Goal: Transaction & Acquisition: Purchase product/service

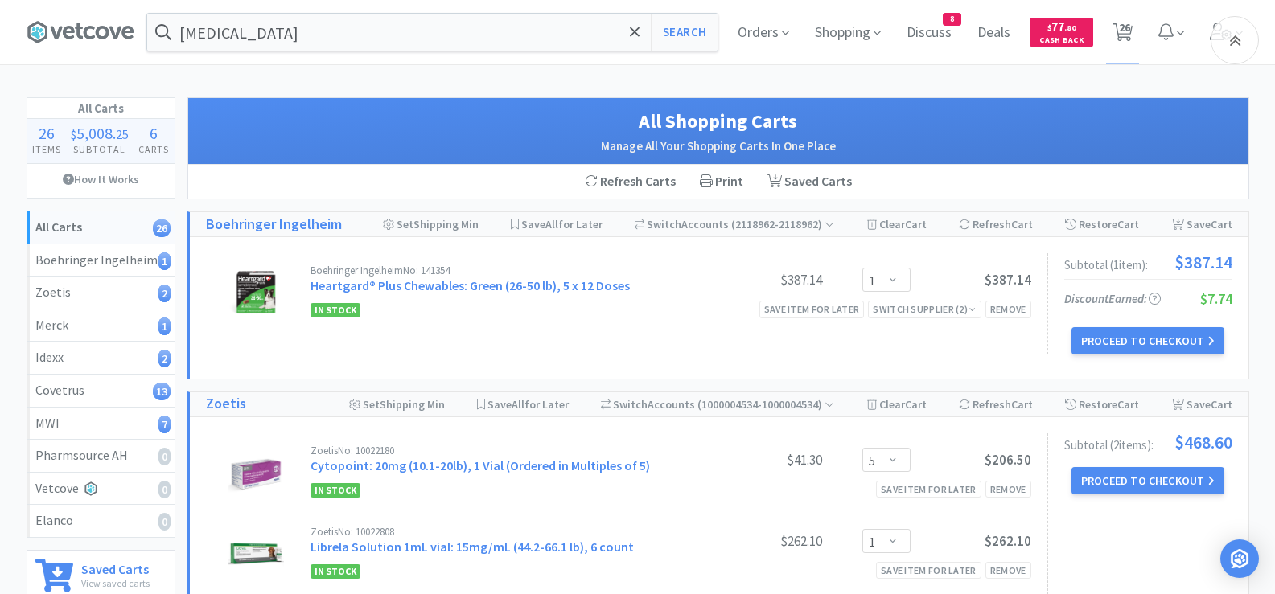
select select "1"
select select "5"
select select "1"
select select "2"
select select "1"
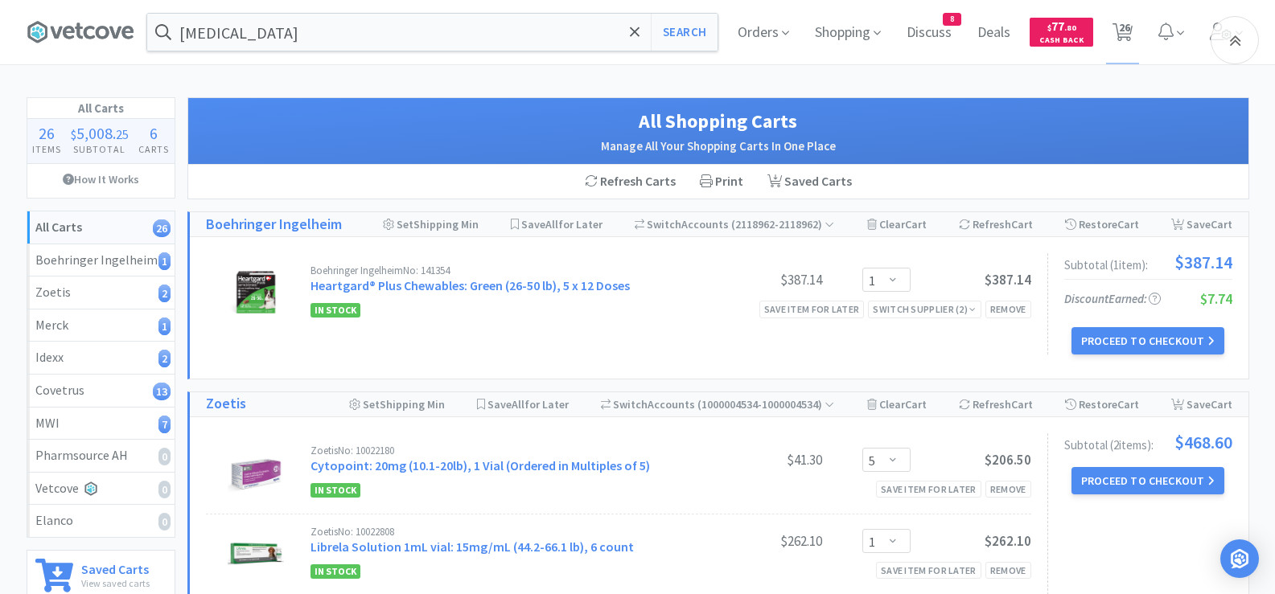
select select "1"
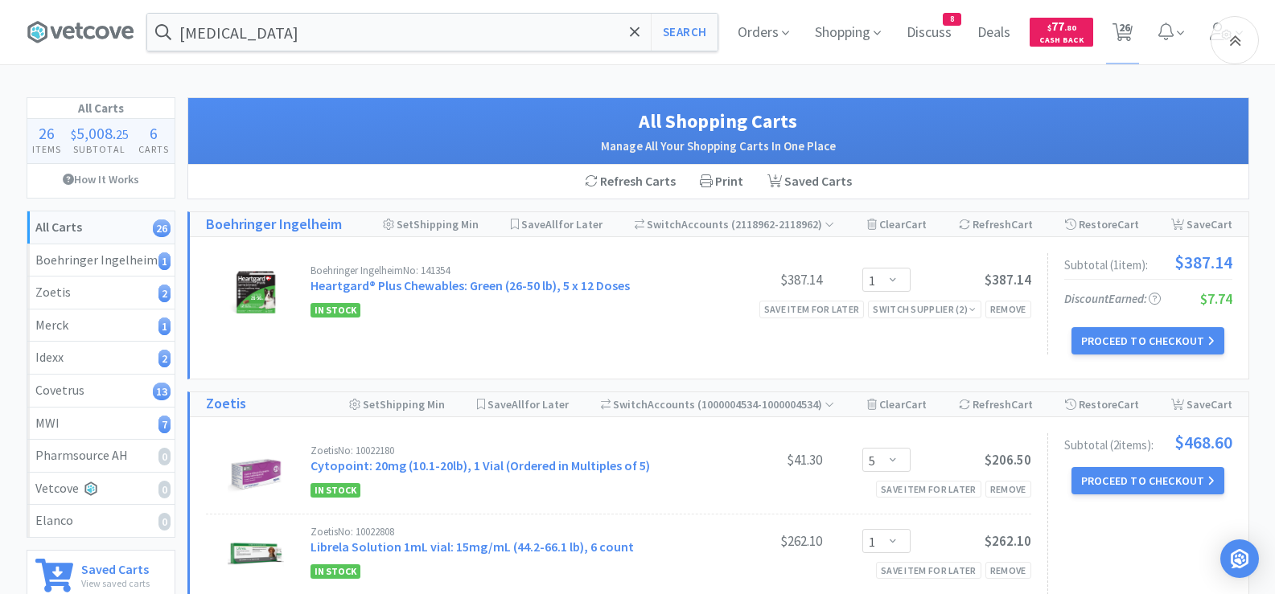
select select "1"
select select "10"
select select "1"
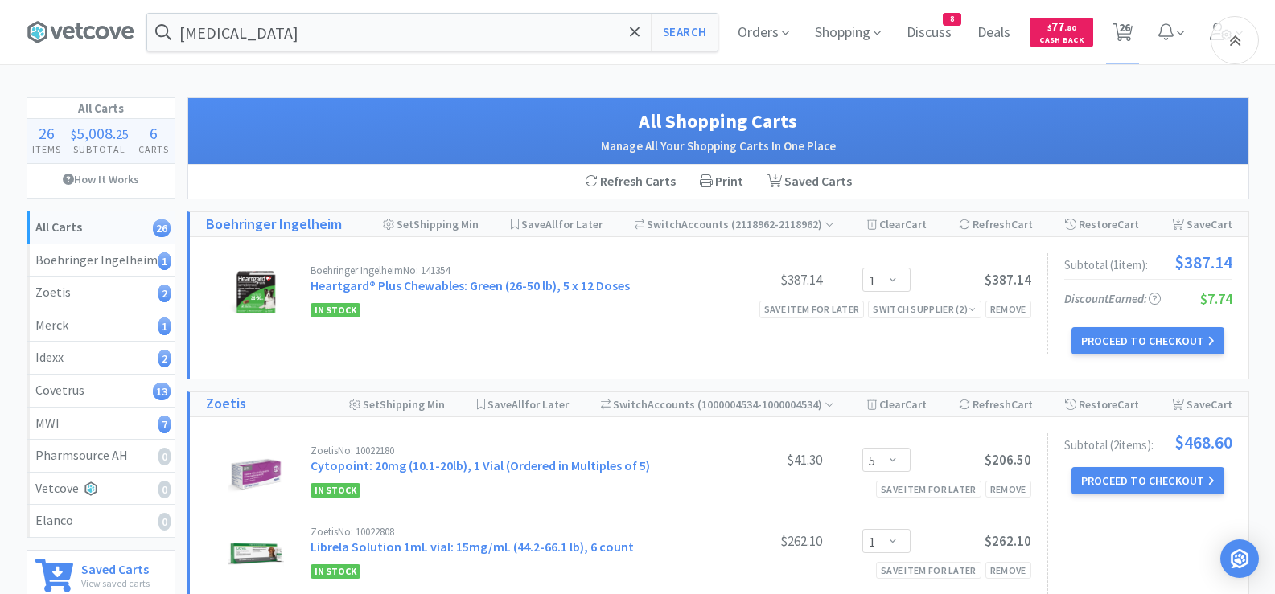
select select "1"
select select "2"
select select "3"
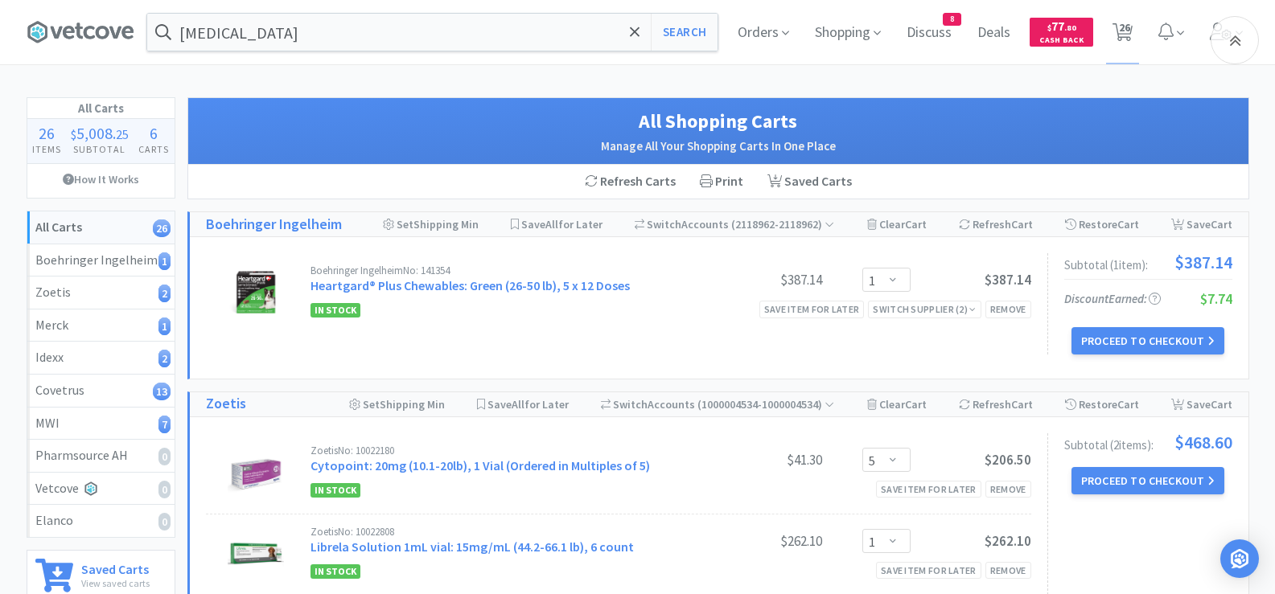
select select "3"
select select "2"
select select "1"
select select "2"
select select "1"
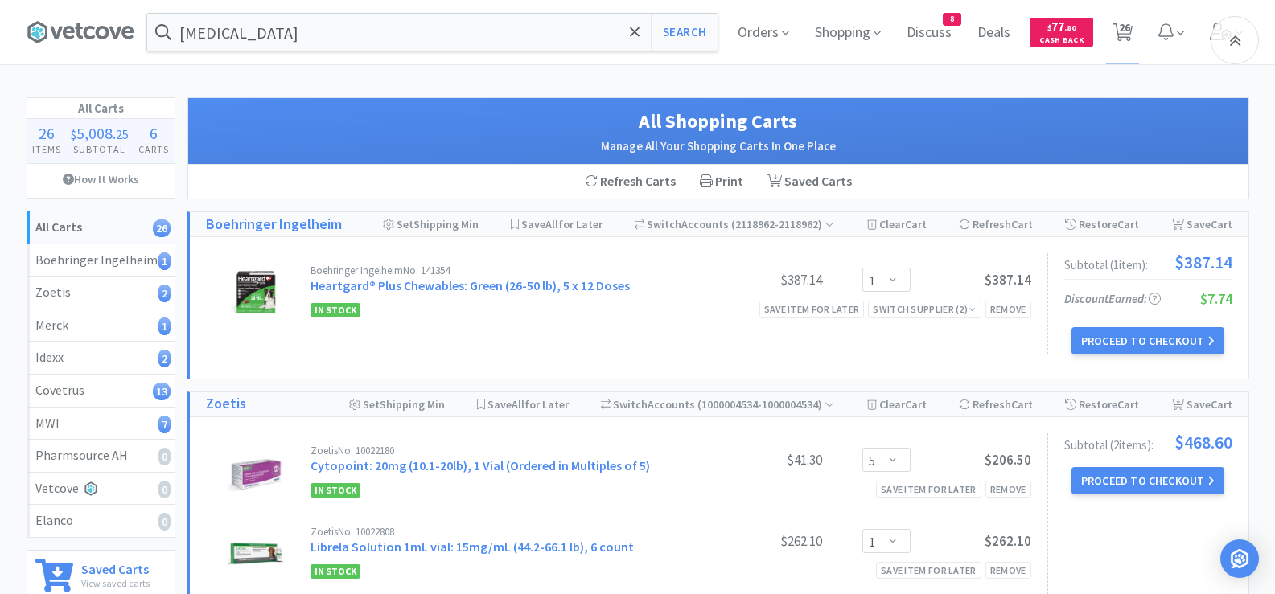
select select "1"
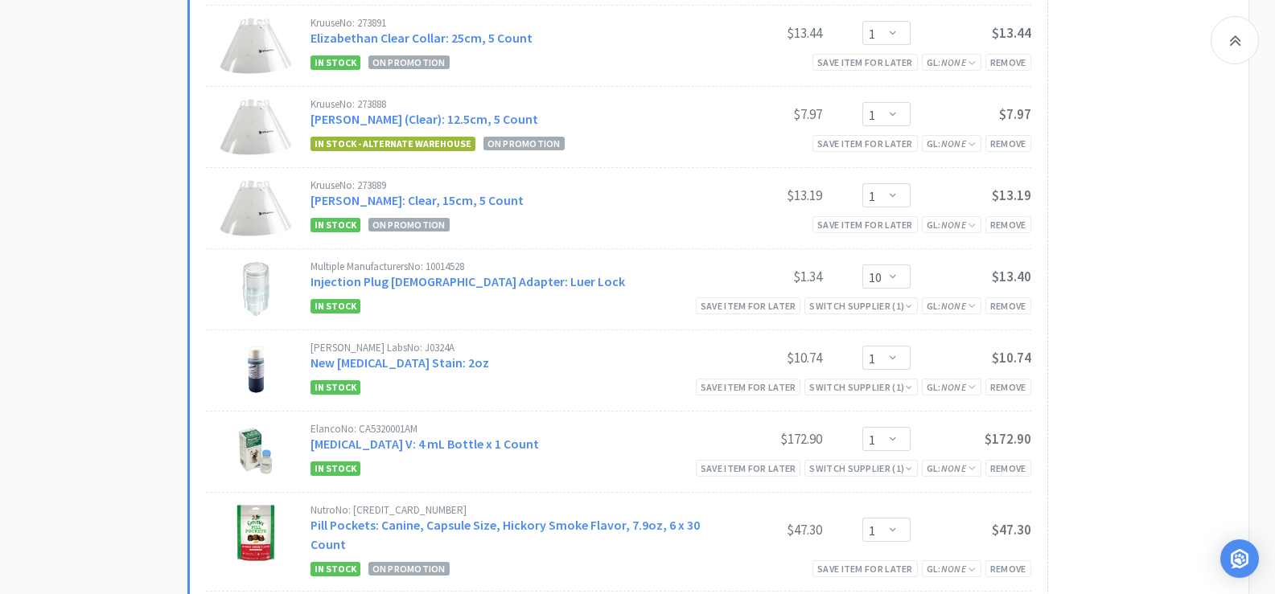
scroll to position [935, 0]
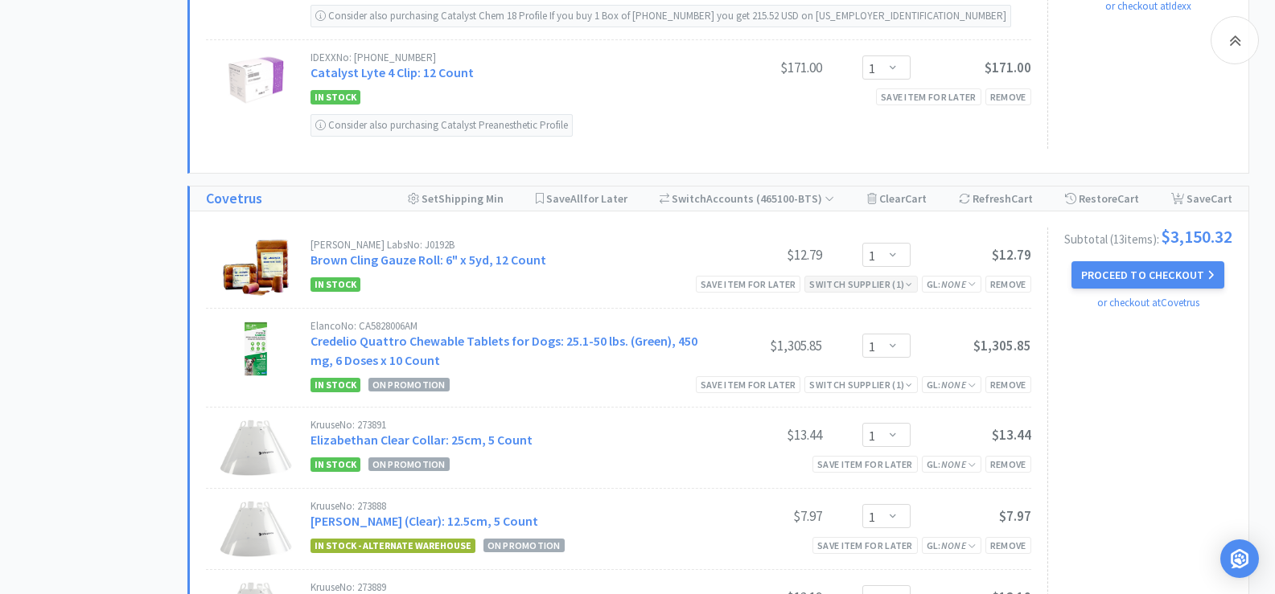
click at [899, 286] on div "Switch Supplier ( 1 )" at bounding box center [860, 284] width 103 height 15
click at [1021, 309] on icon at bounding box center [1019, 308] width 11 height 13
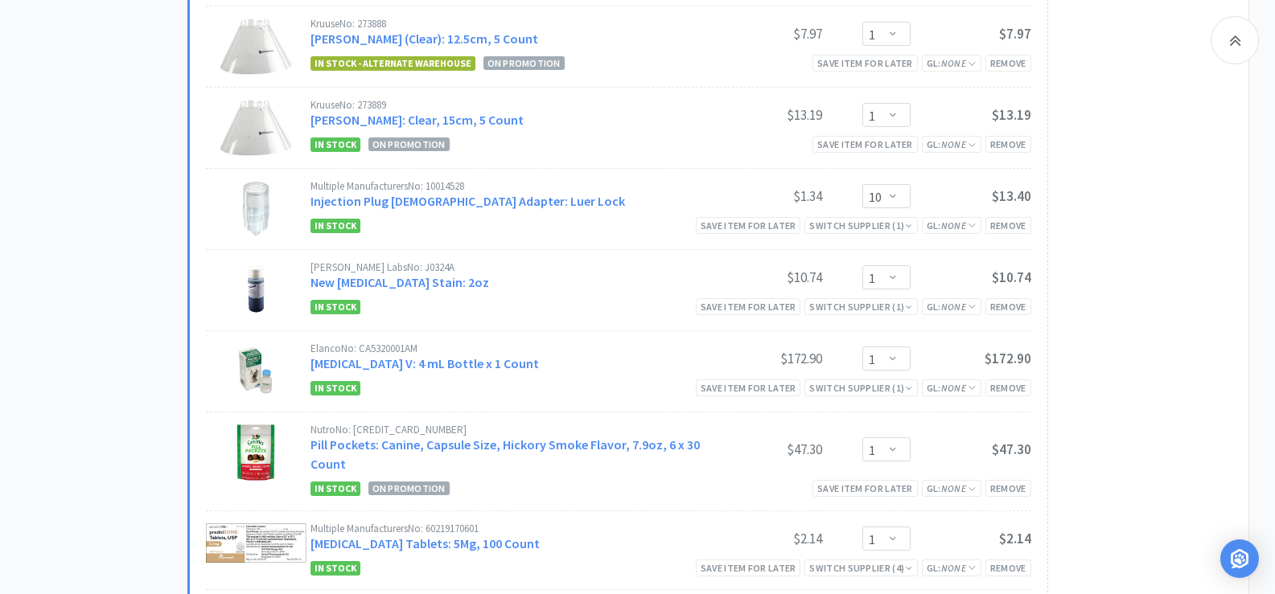
scroll to position [1498, 0]
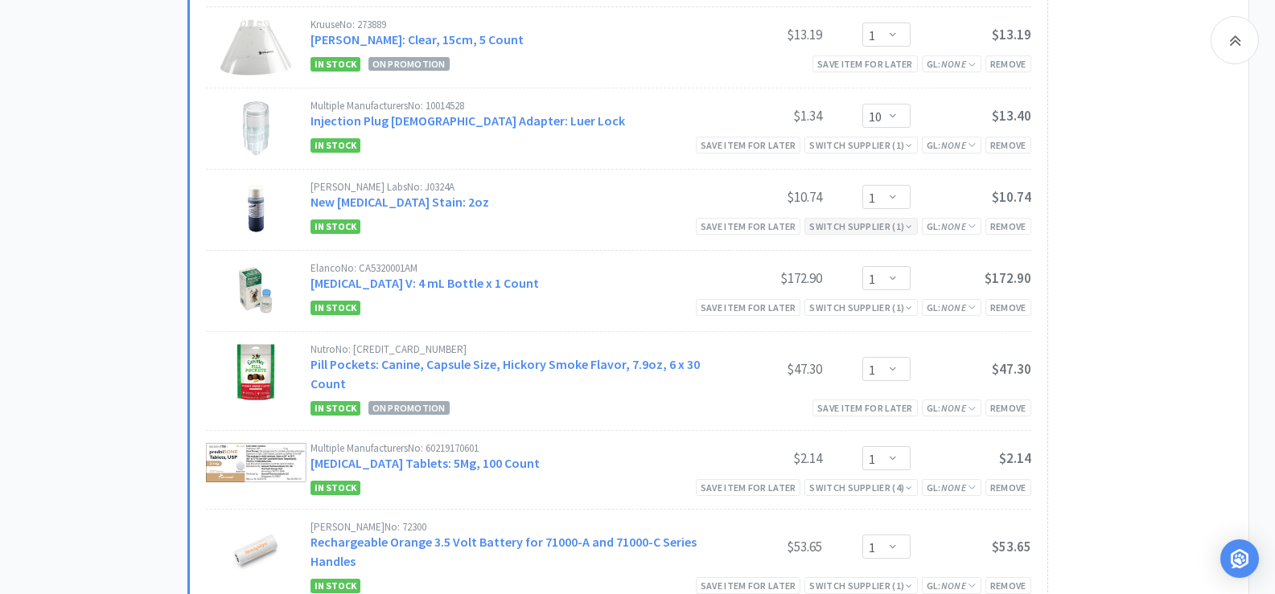
click at [902, 227] on div "Switch Supplier ( 1 )" at bounding box center [860, 226] width 103 height 15
select select "10"
select select "1"
select select "2"
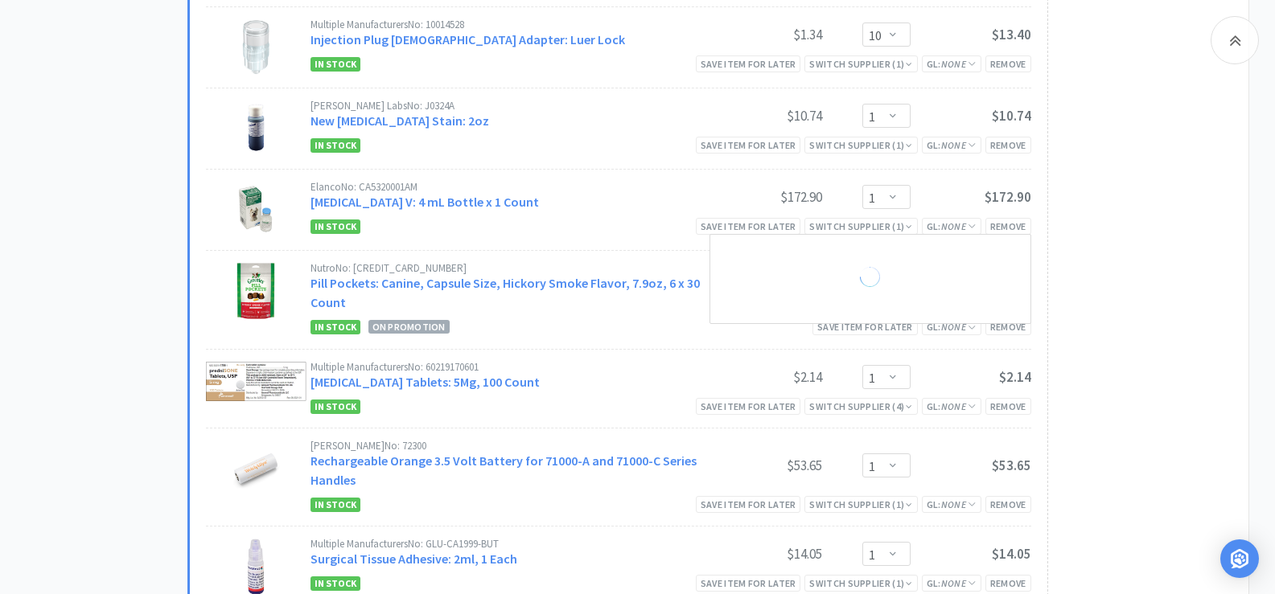
click at [1128, 243] on div "Subtotal ( 12 item s ): $3,137.53 Proceed to Checkout or checkout at Covetrus" at bounding box center [1139, 177] width 185 height 1024
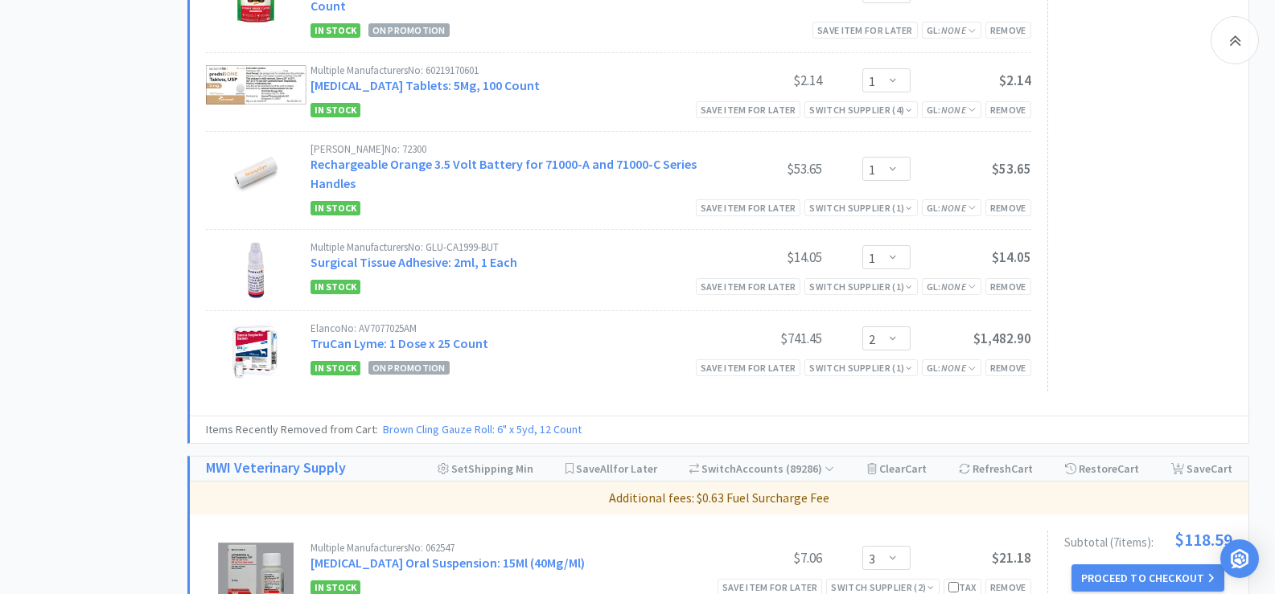
scroll to position [1820, 0]
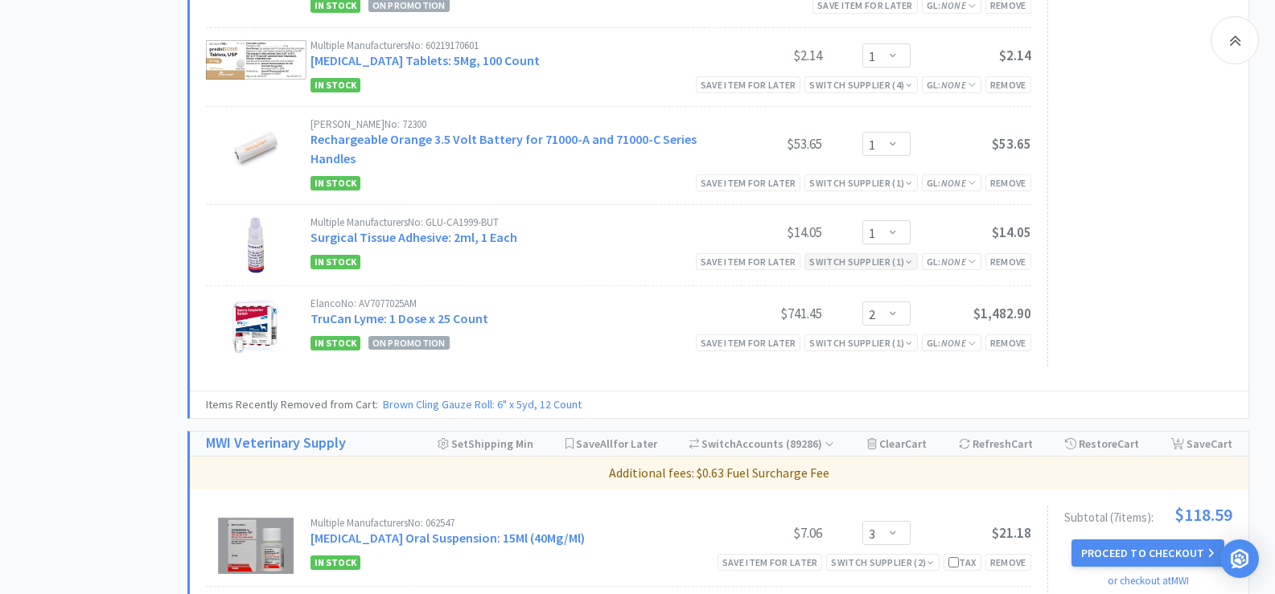
click at [910, 261] on icon at bounding box center [909, 262] width 6 height 10
click at [1022, 286] on icon at bounding box center [1019, 286] width 11 height 13
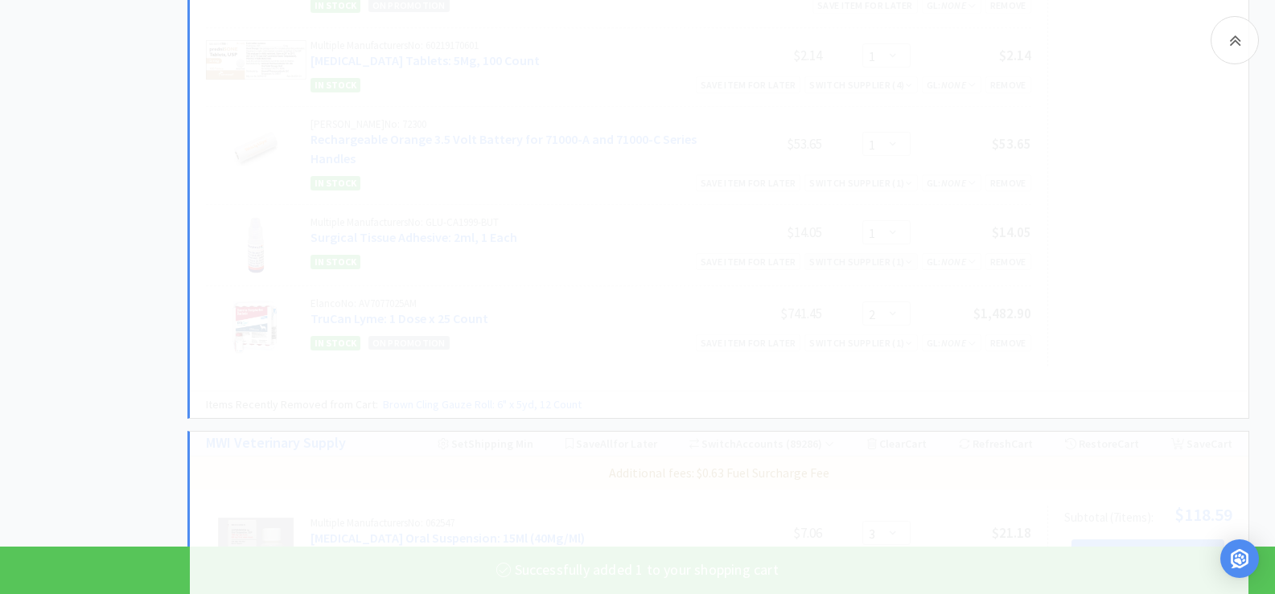
select select "1"
select select "2"
select select "1"
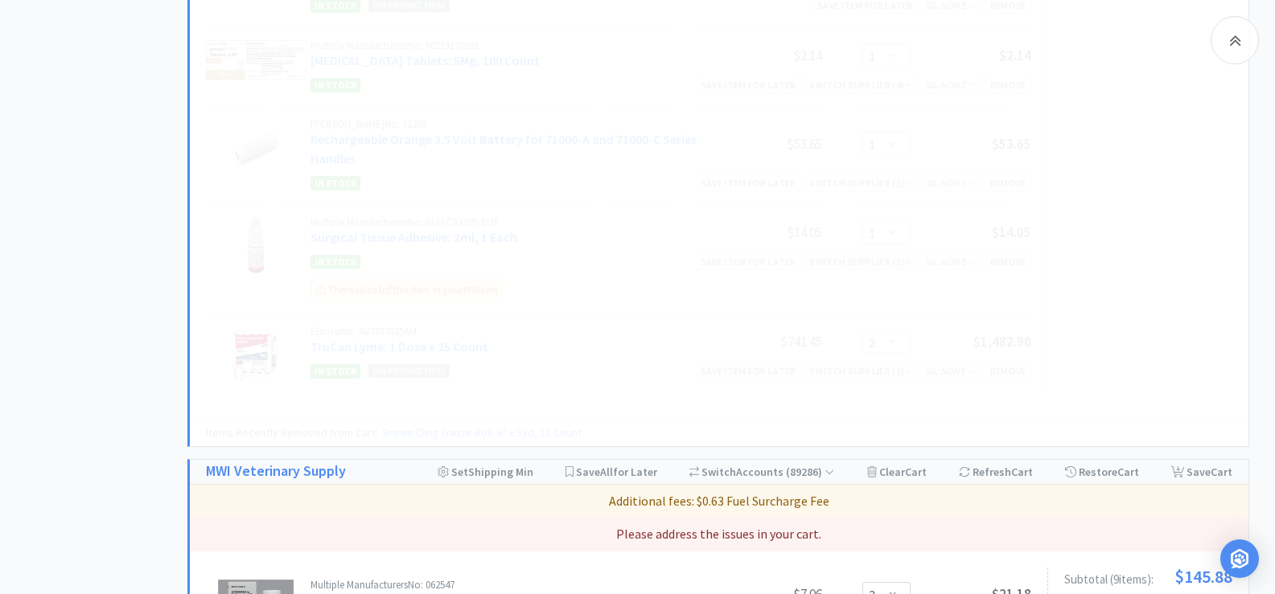
select select "2"
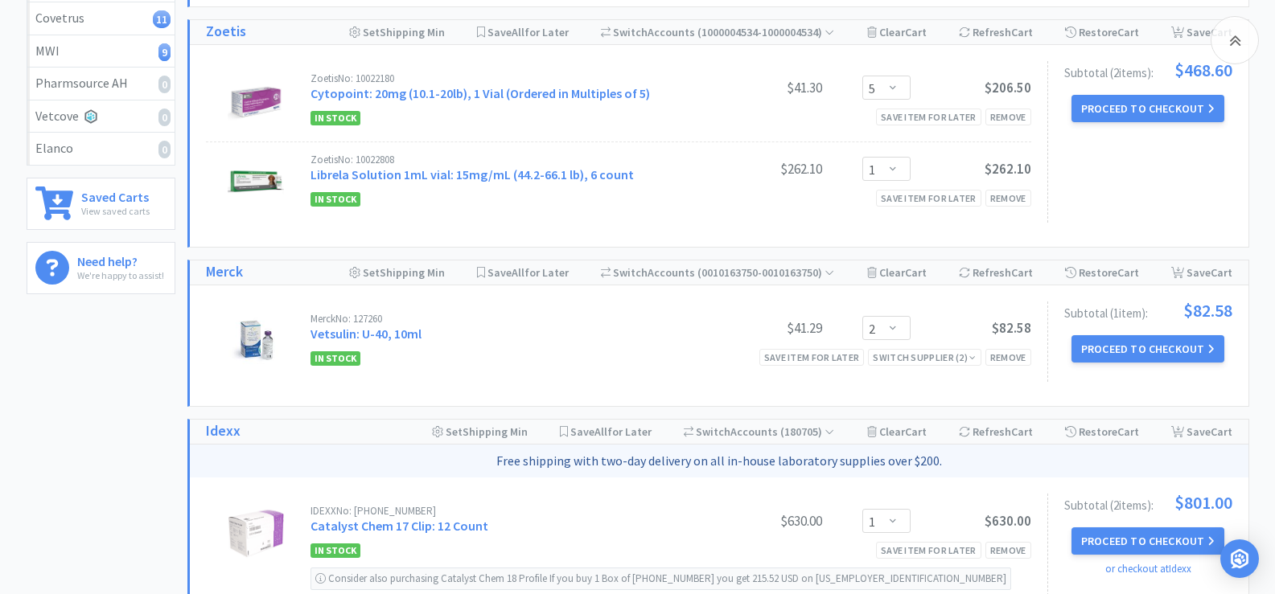
scroll to position [0, 0]
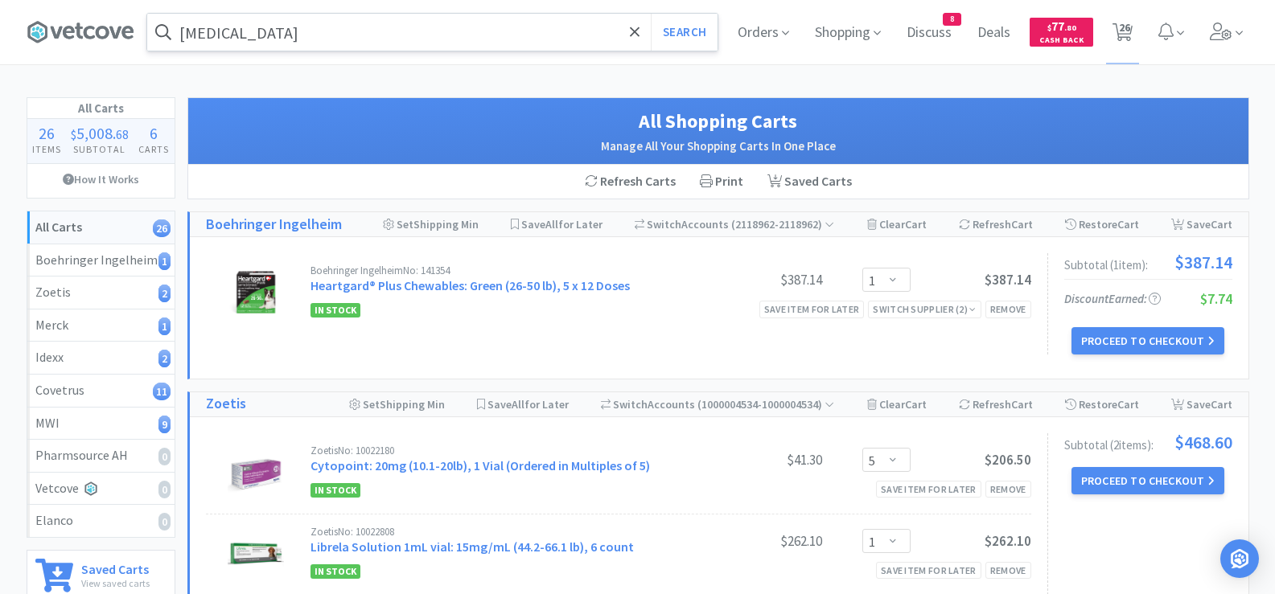
click at [306, 40] on input "[MEDICAL_DATA]" at bounding box center [432, 32] width 570 height 37
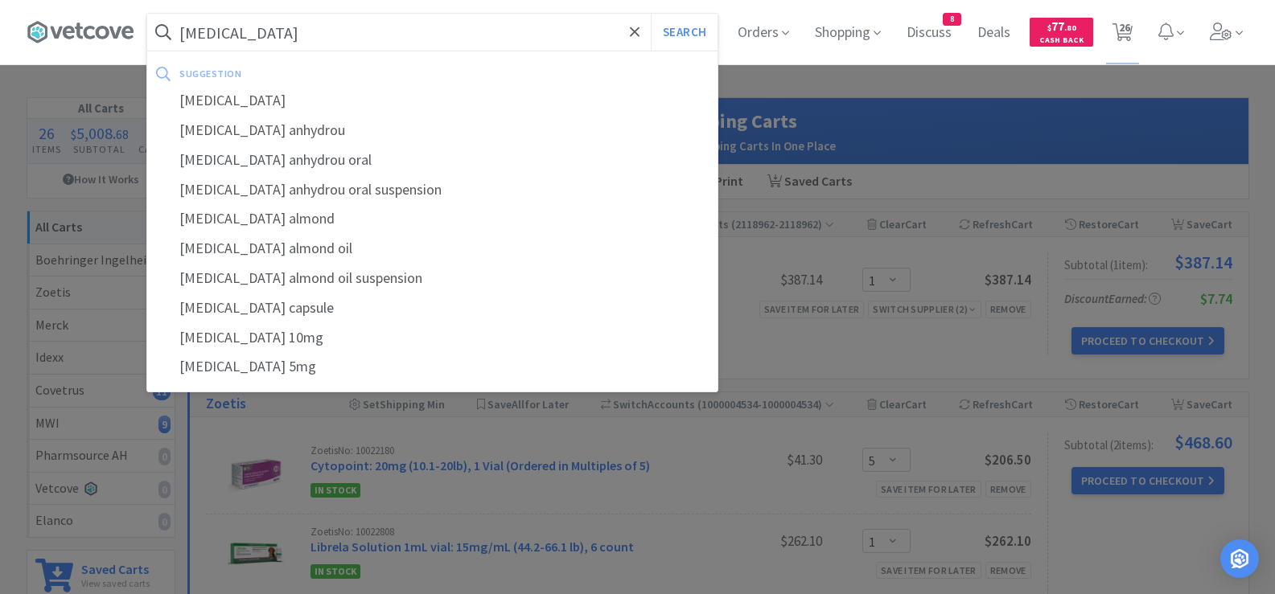
type input "[MEDICAL_DATA]"
click at [651, 14] on button "Search" at bounding box center [684, 32] width 67 height 37
select select "1"
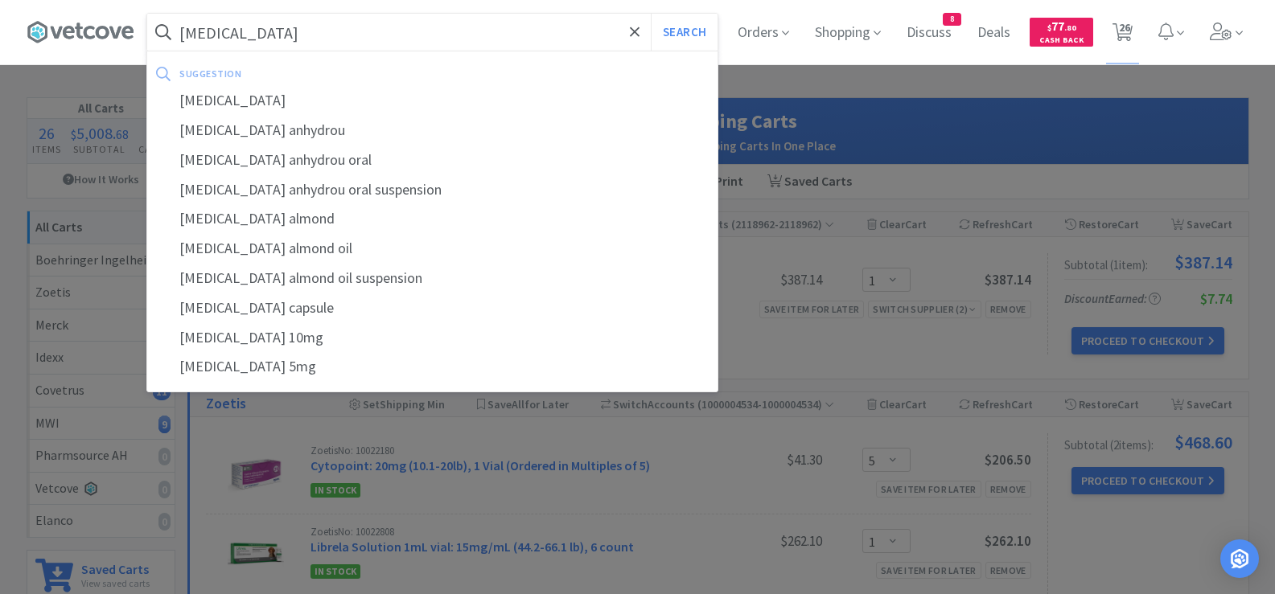
select select "1"
select select "10"
select select "1"
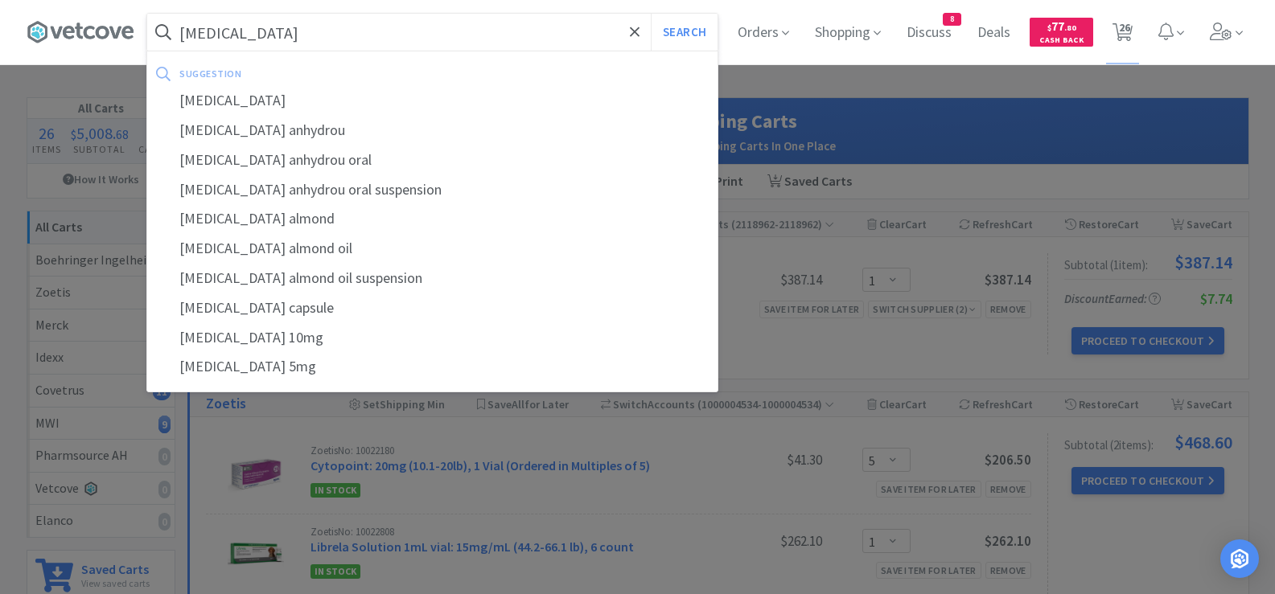
select select "1"
select select "2"
select select "3"
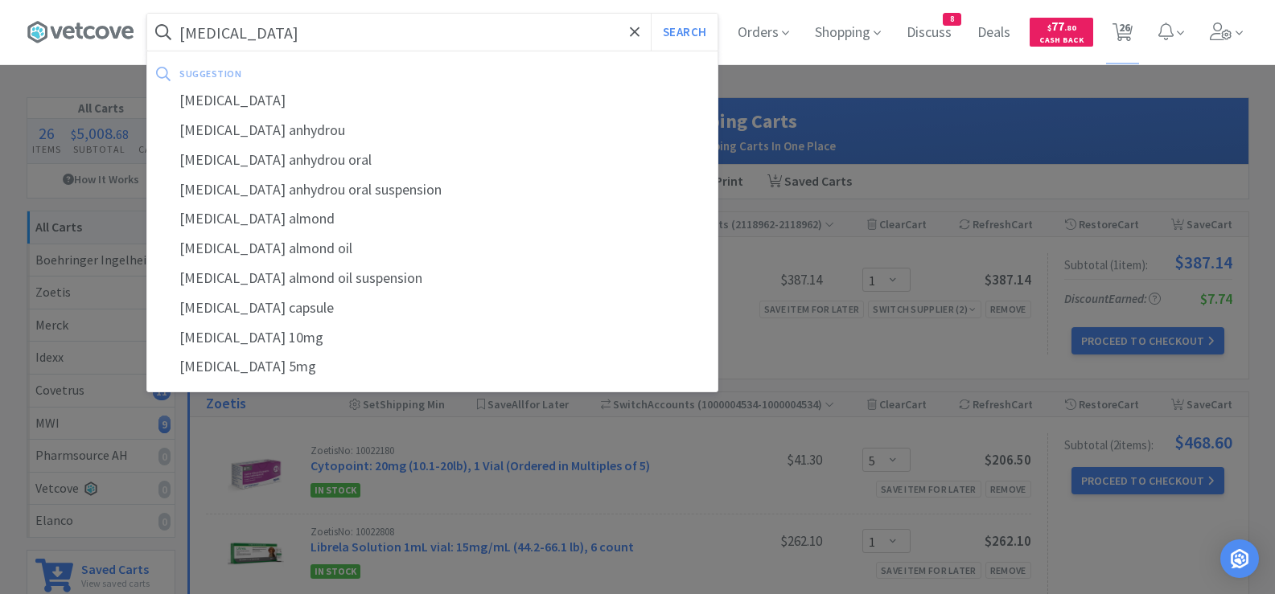
select select "2"
select select "1"
select select "2"
select select "1"
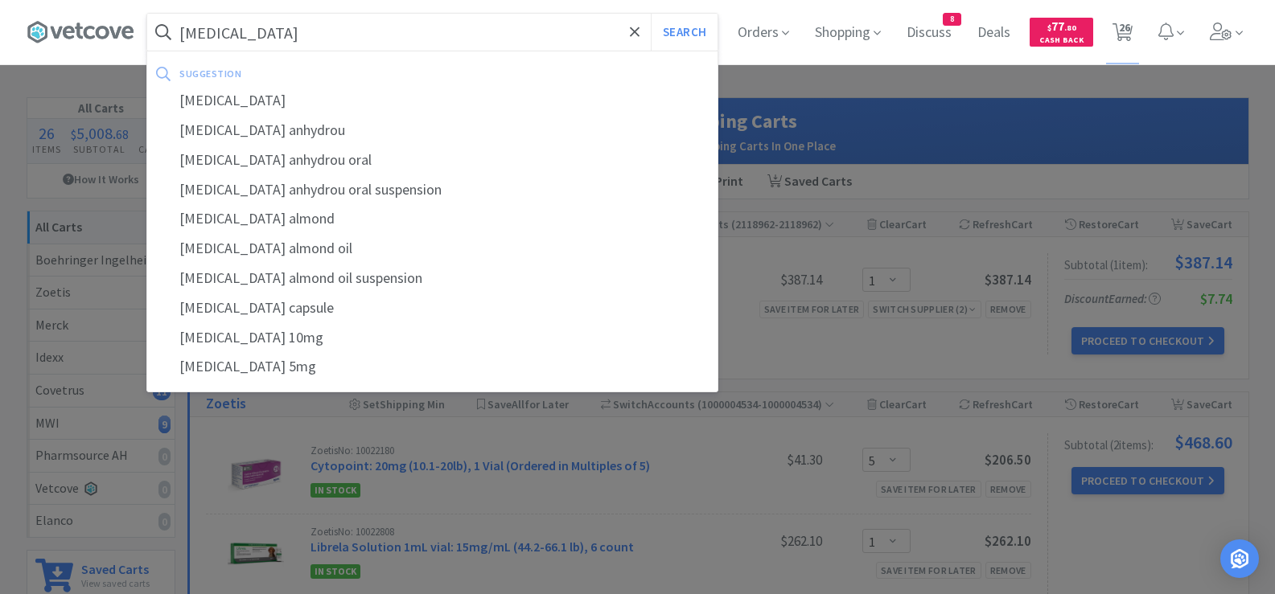
select select "1"
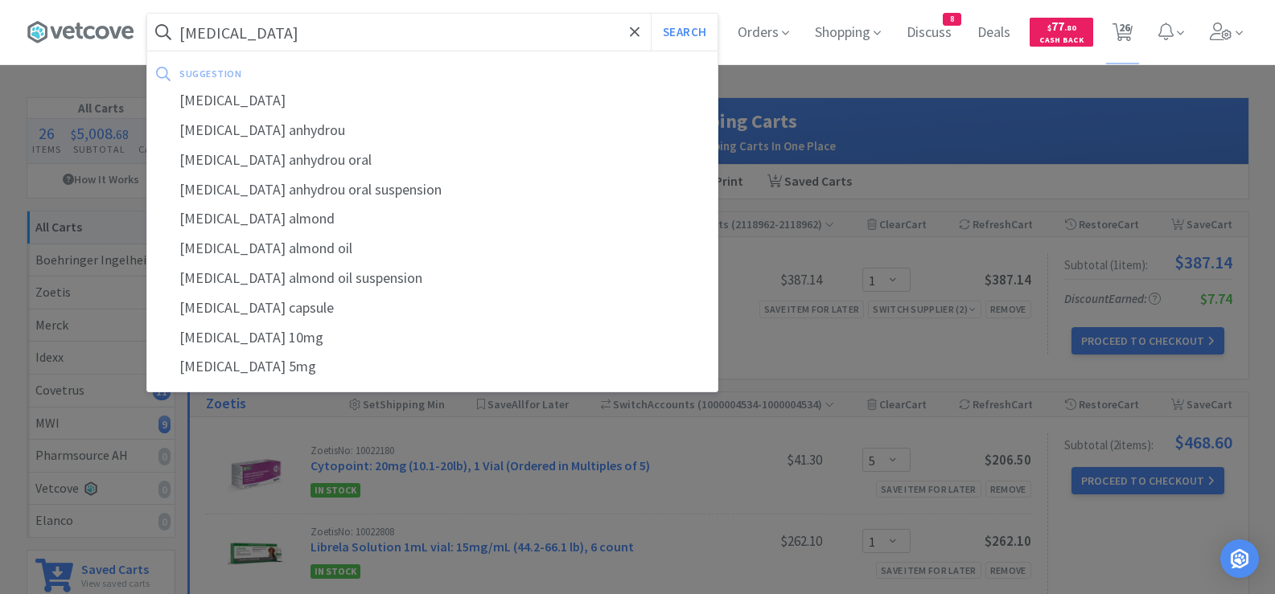
select select "5"
select select "1"
select select "2"
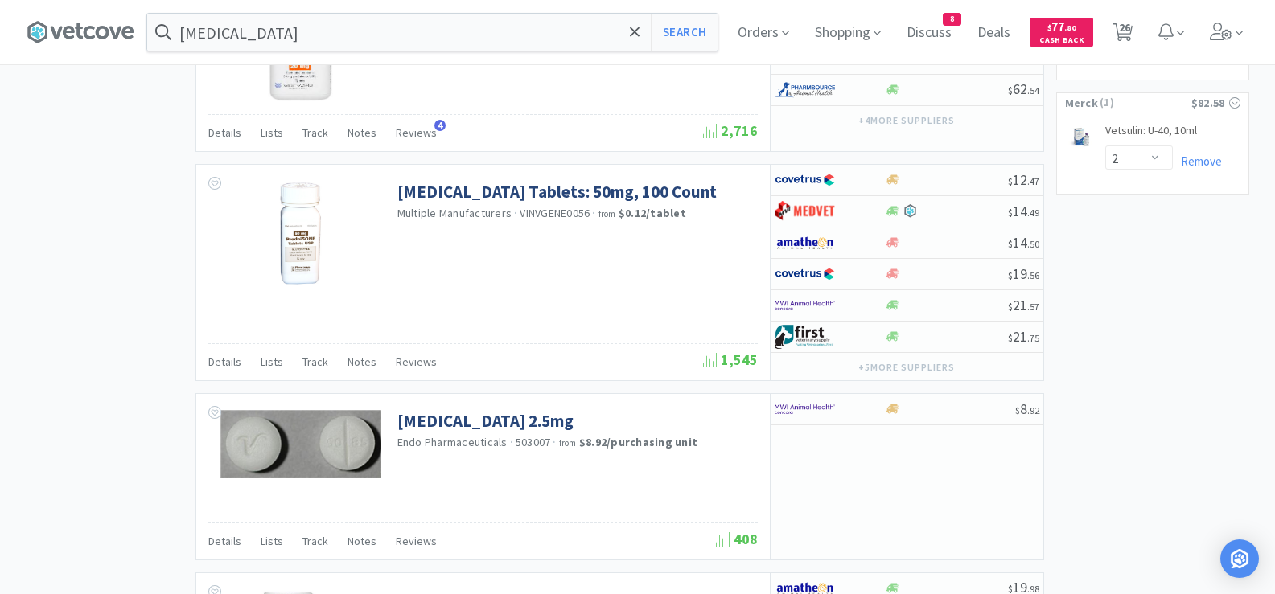
scroll to position [2574, 0]
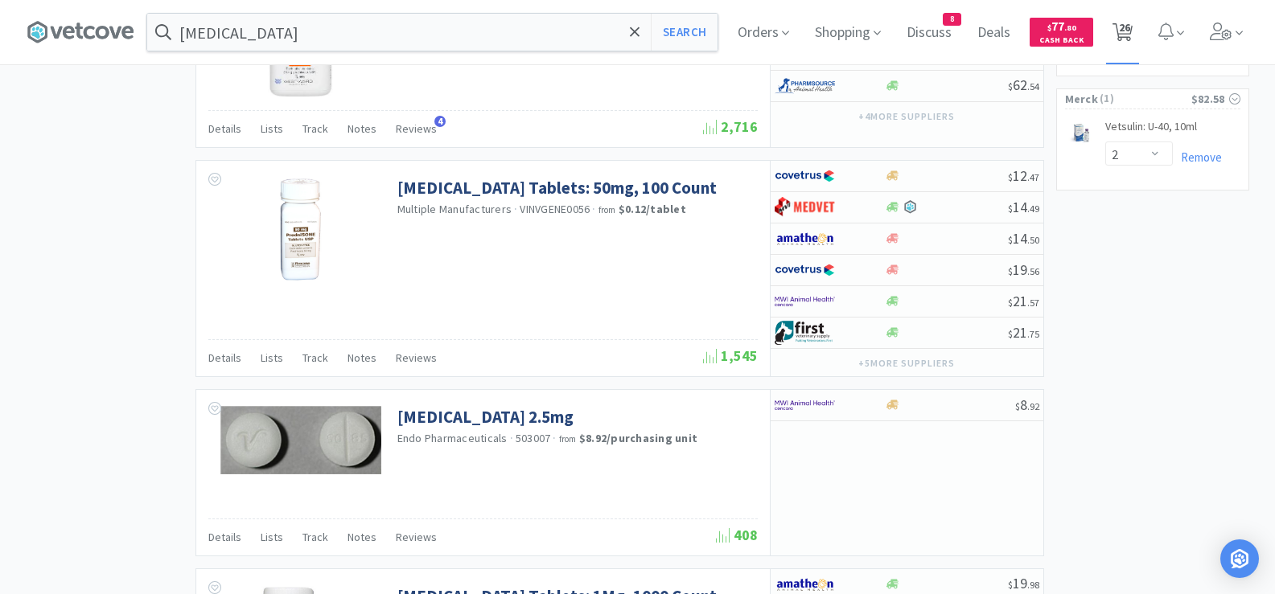
click at [1132, 37] on icon at bounding box center [1122, 32] width 20 height 18
select select "1"
select select "5"
select select "1"
select select "2"
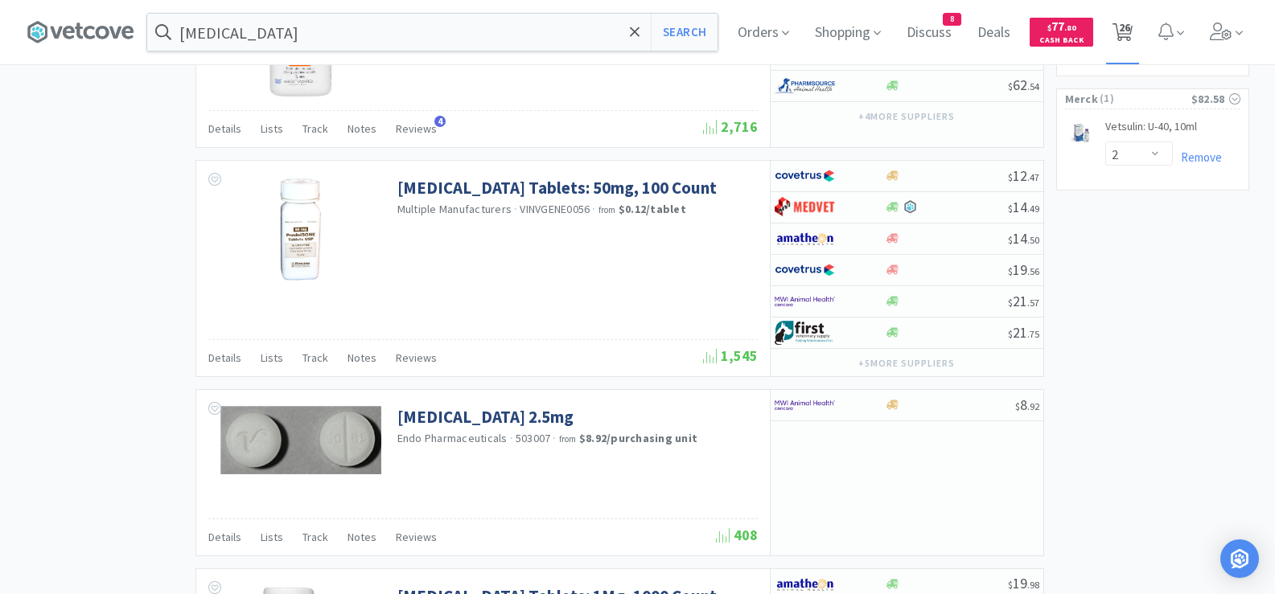
select select "1"
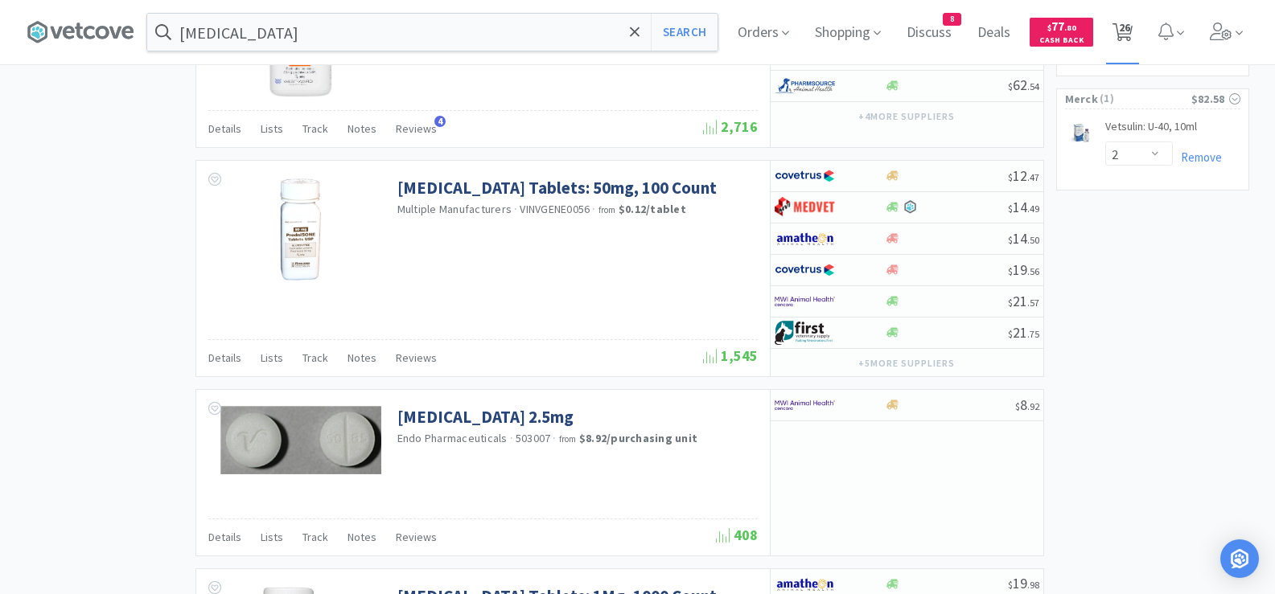
select select "1"
select select "10"
select select "1"
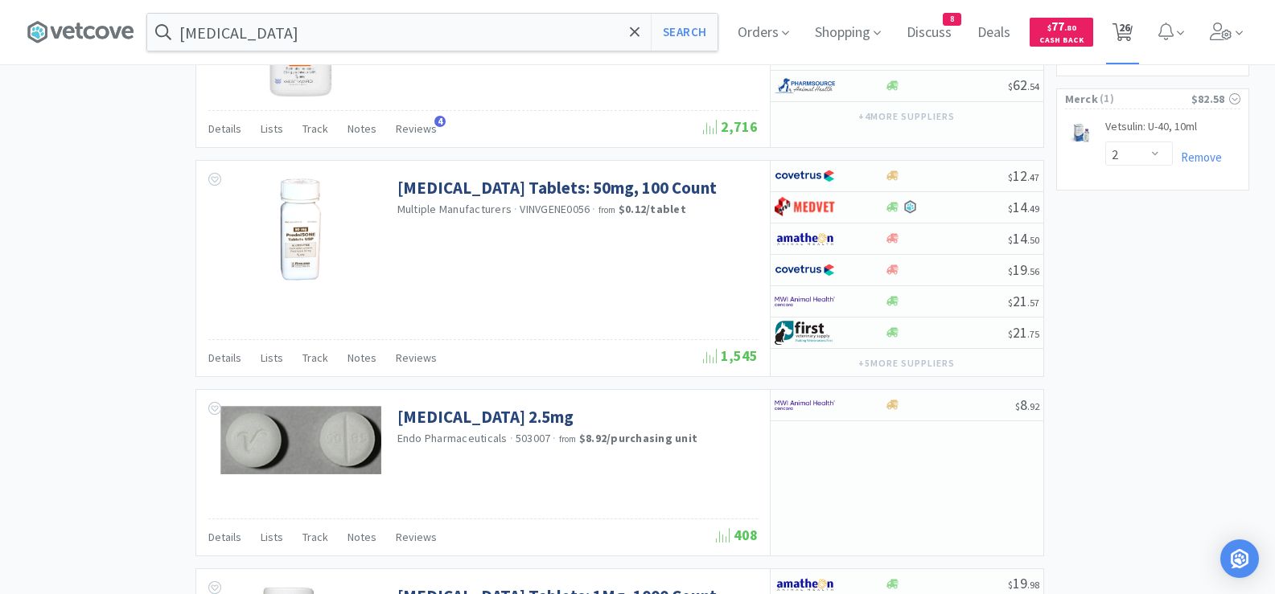
select select "1"
select select "2"
select select "3"
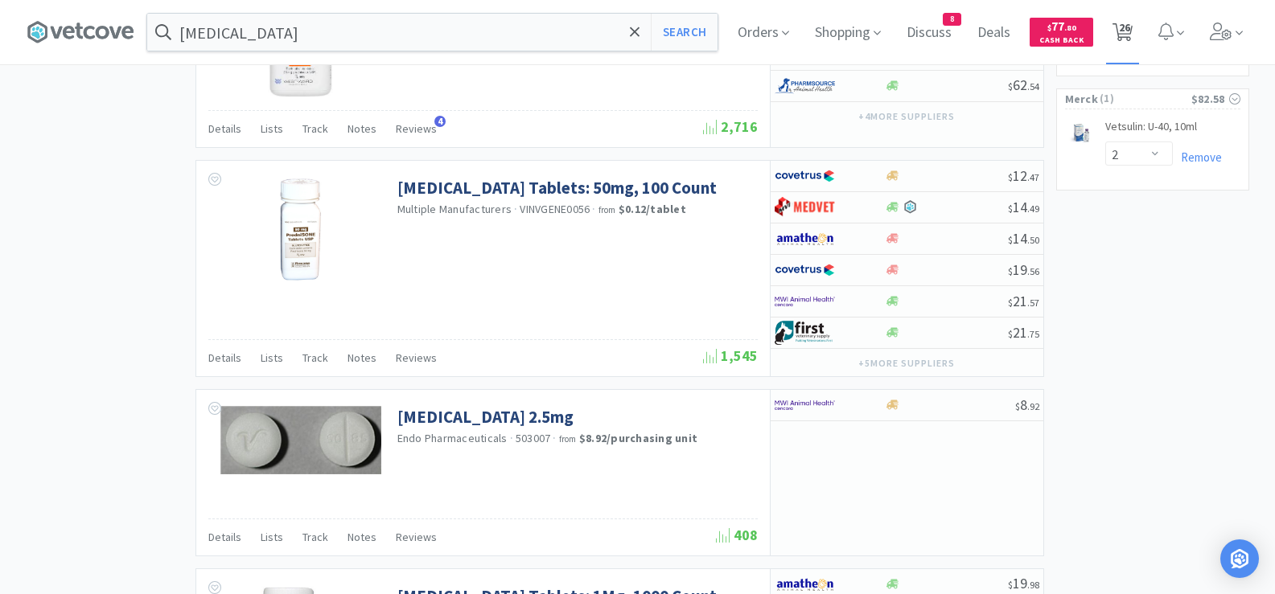
select select "2"
select select "1"
select select "2"
select select "1"
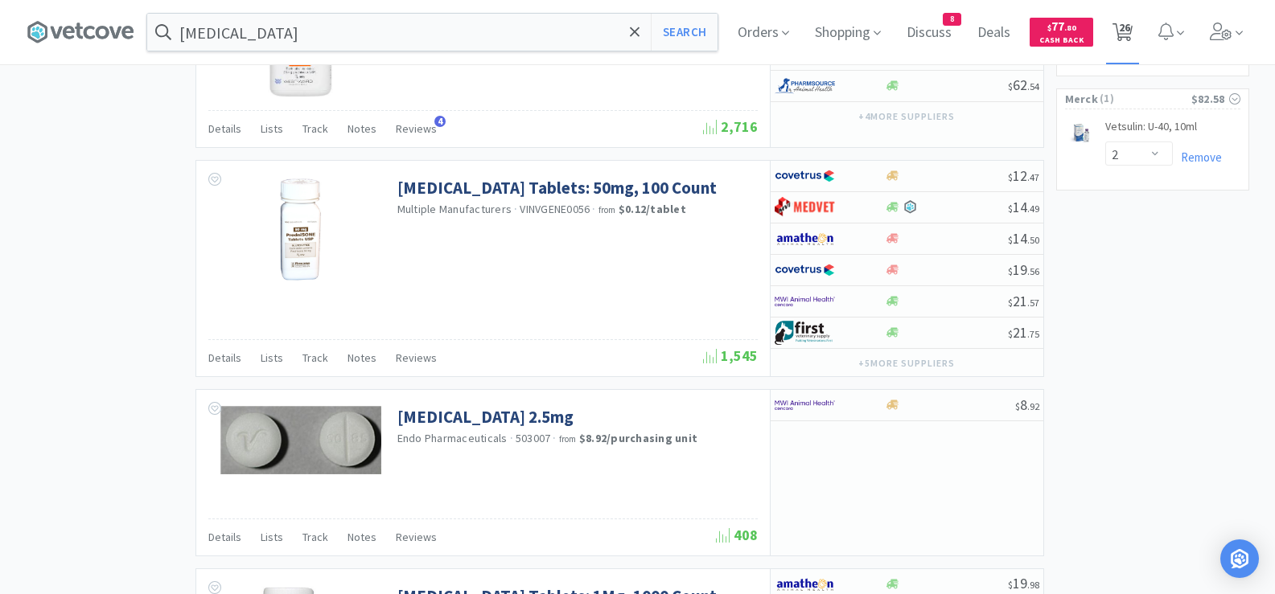
select select "1"
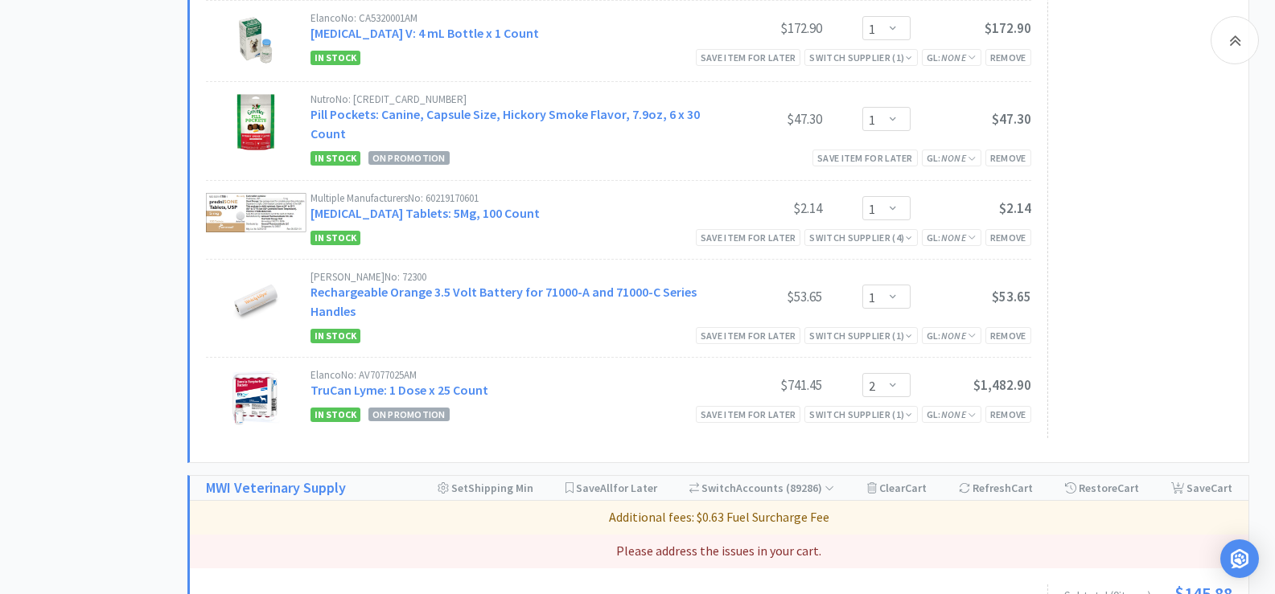
scroll to position [1689, 0]
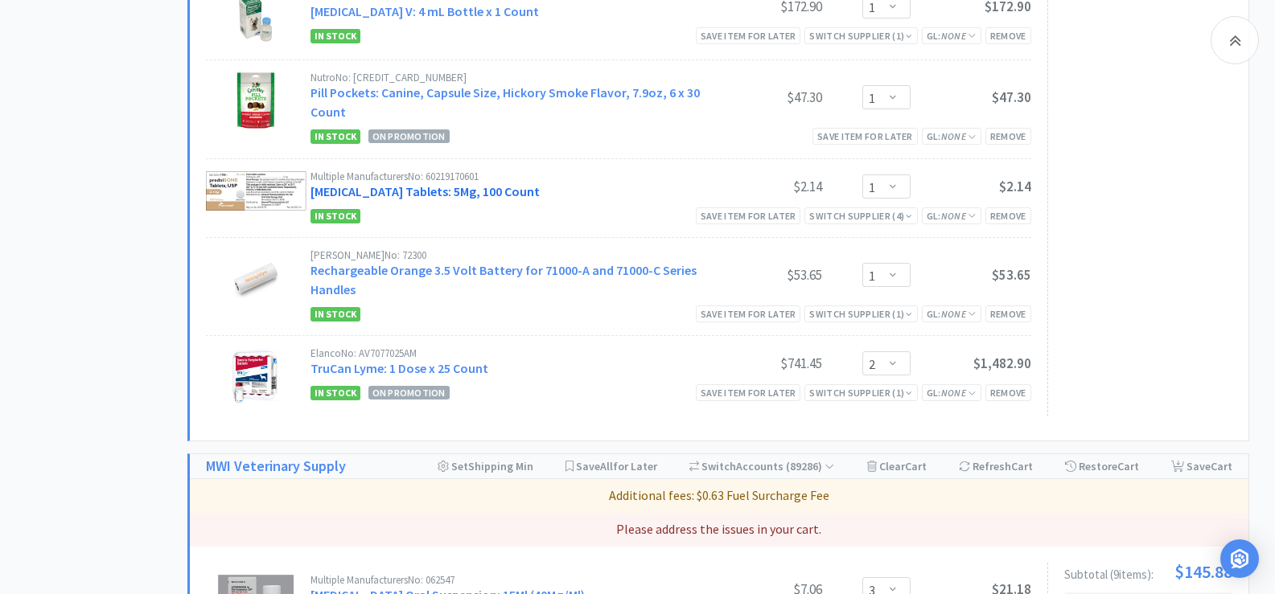
click at [432, 195] on link "[MEDICAL_DATA] Tablets: 5Mg, 100 Count" at bounding box center [424, 191] width 229 height 16
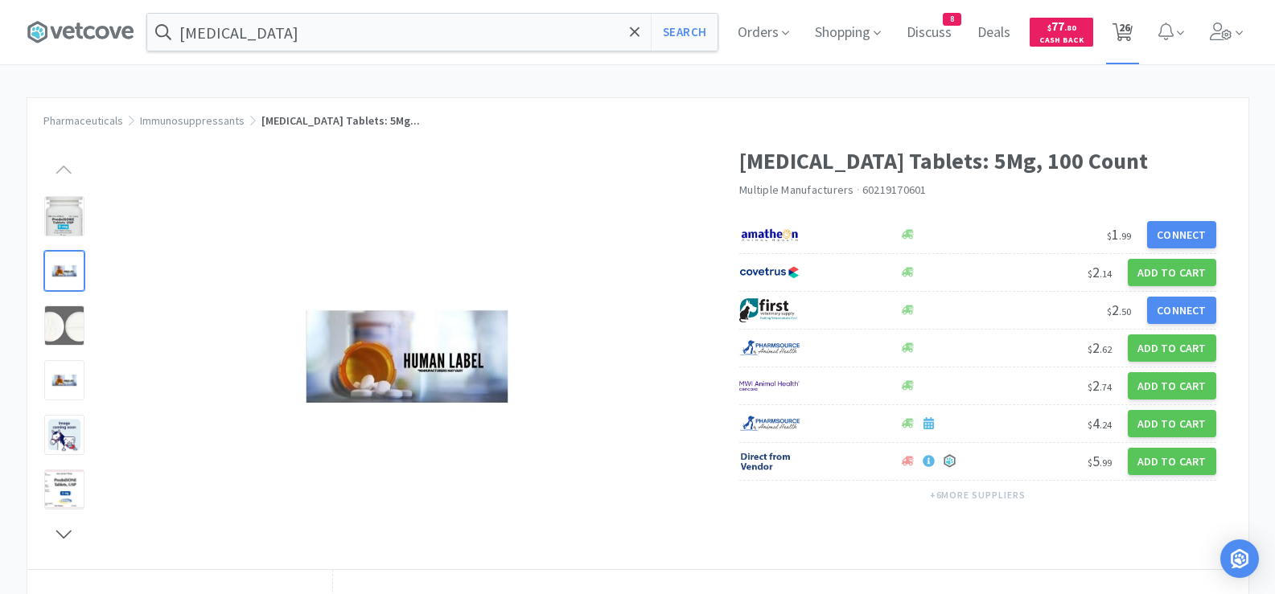
click at [1128, 42] on span "26" at bounding box center [1124, 27] width 11 height 64
select select "1"
select select "5"
select select "1"
select select "2"
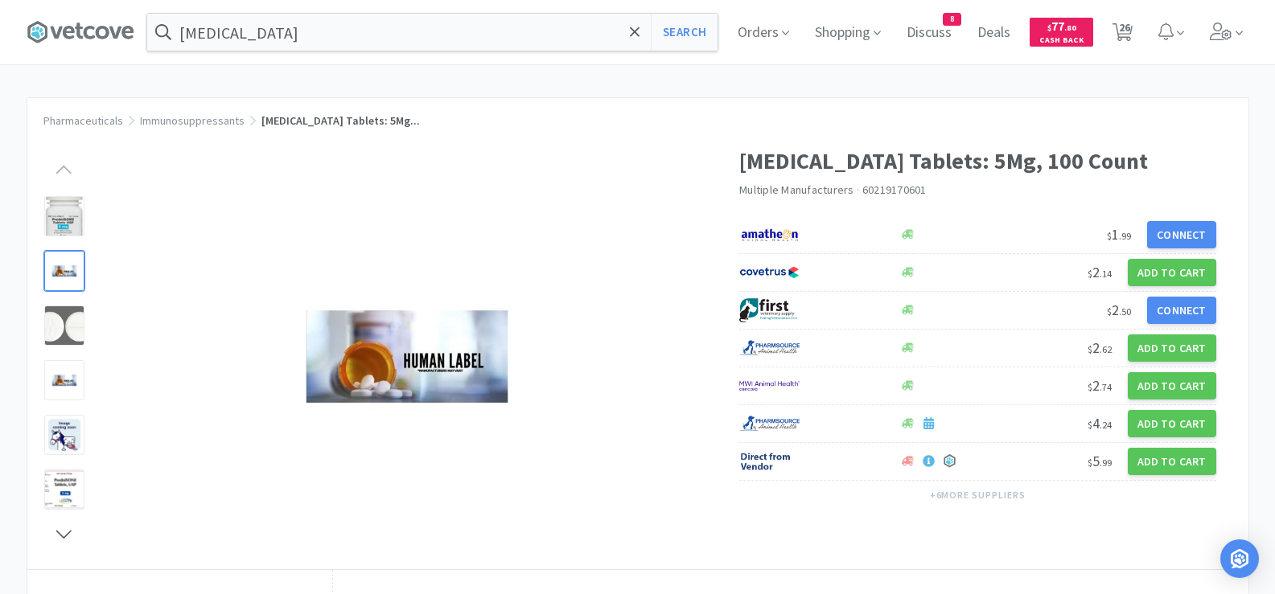
select select "1"
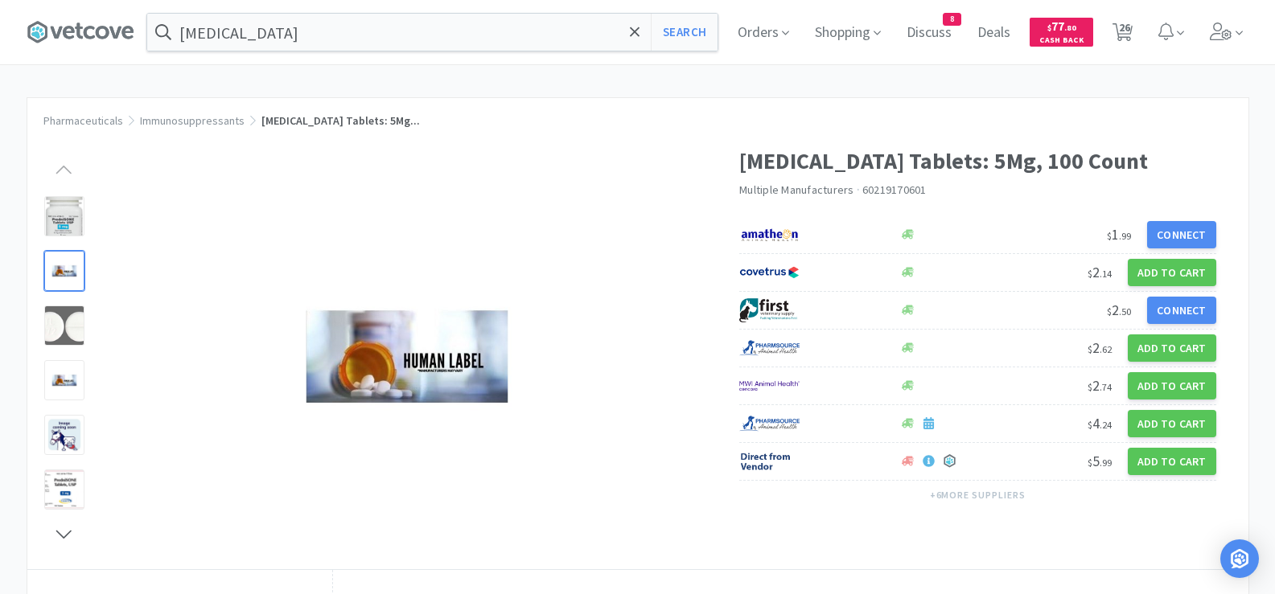
select select "1"
select select "10"
select select "1"
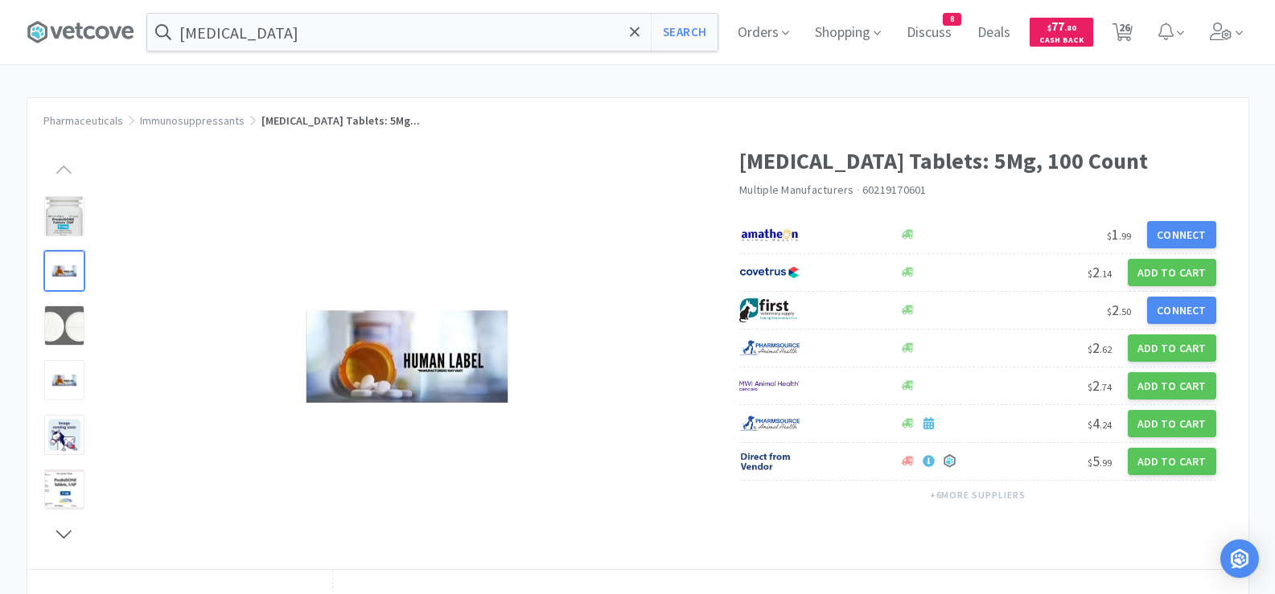
select select "1"
select select "2"
select select "3"
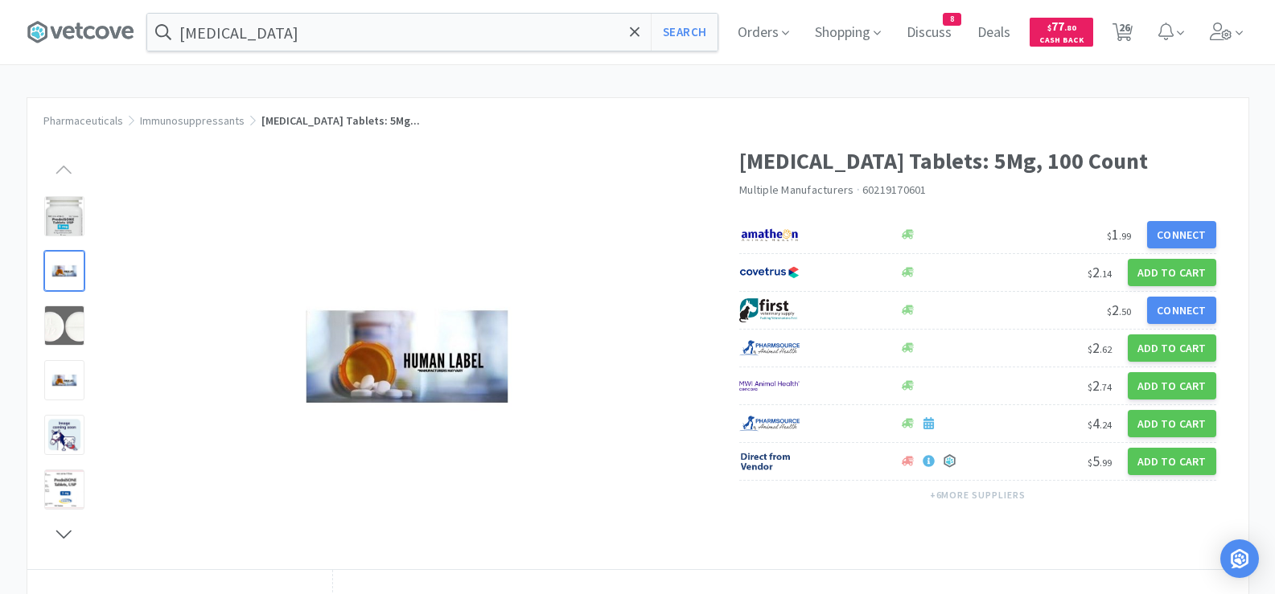
select select "2"
select select "1"
select select "2"
select select "1"
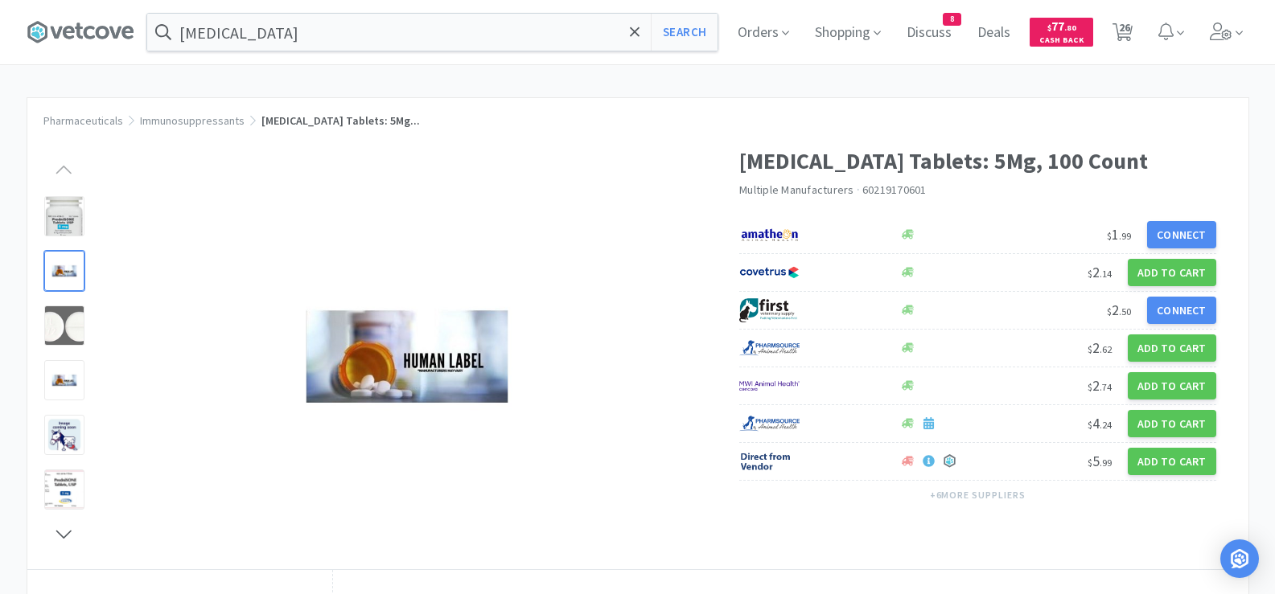
select select "1"
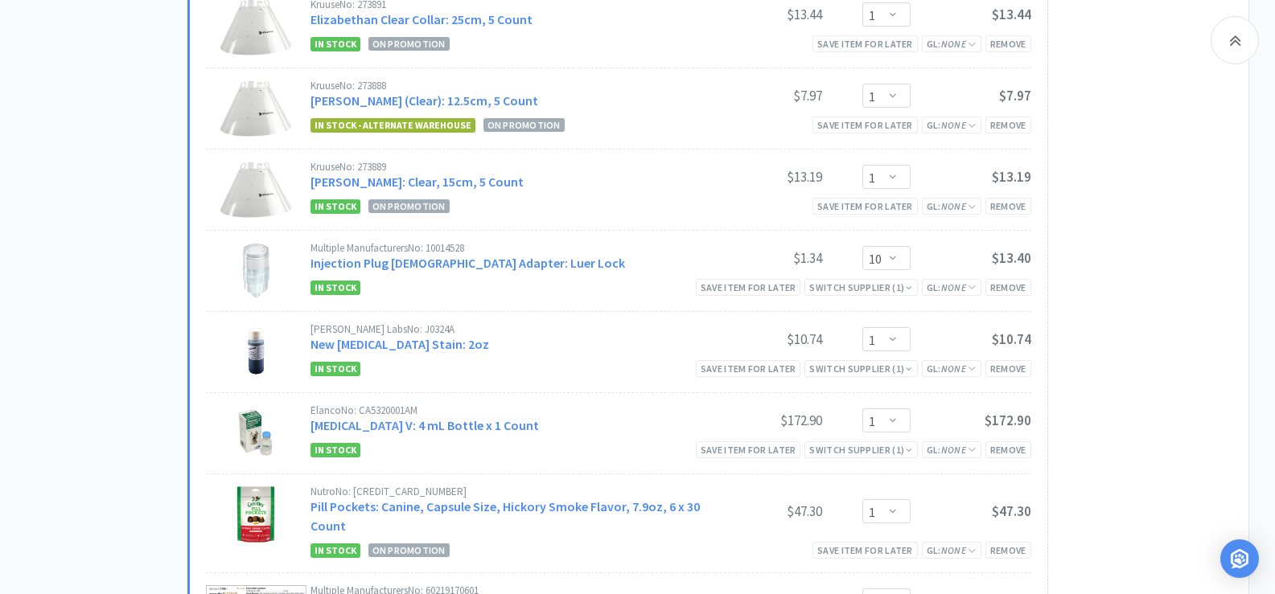
scroll to position [1287, 0]
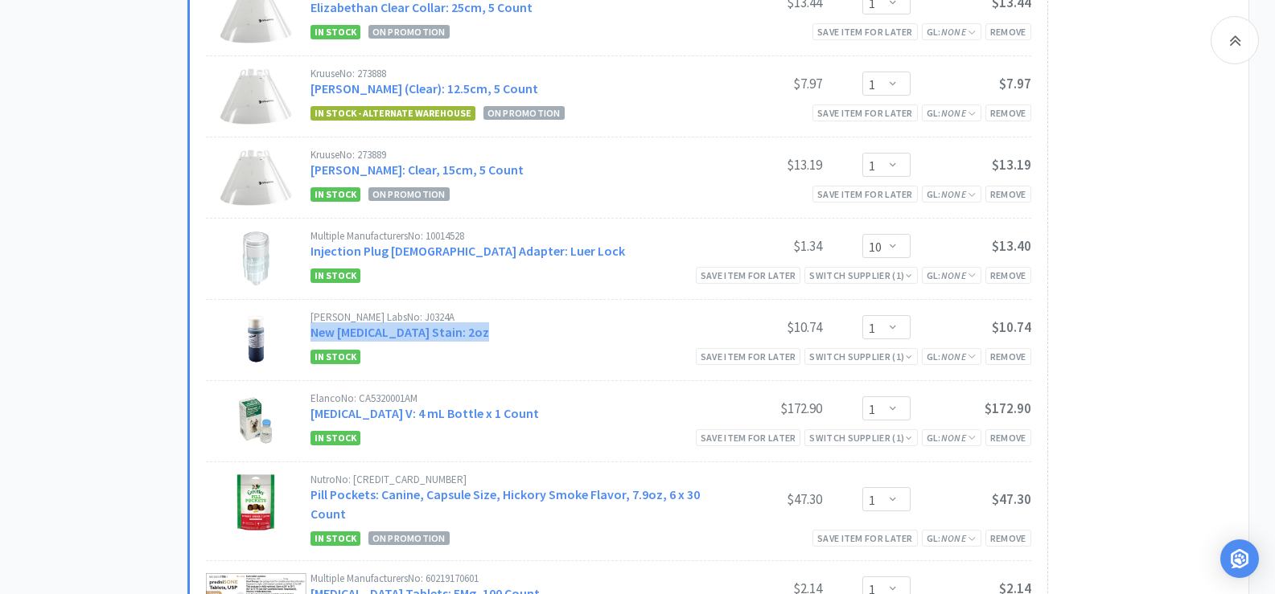
drag, startPoint x: 488, startPoint y: 331, endPoint x: 311, endPoint y: 343, distance: 177.4
click at [311, 343] on div "[PERSON_NAME] Labs No: J0324A New [MEDICAL_DATA] Stain: 2oz $10.74 Enter Quanti…" at bounding box center [670, 328] width 721 height 32
copy link "New [MEDICAL_DATA] Stain: 2oz"
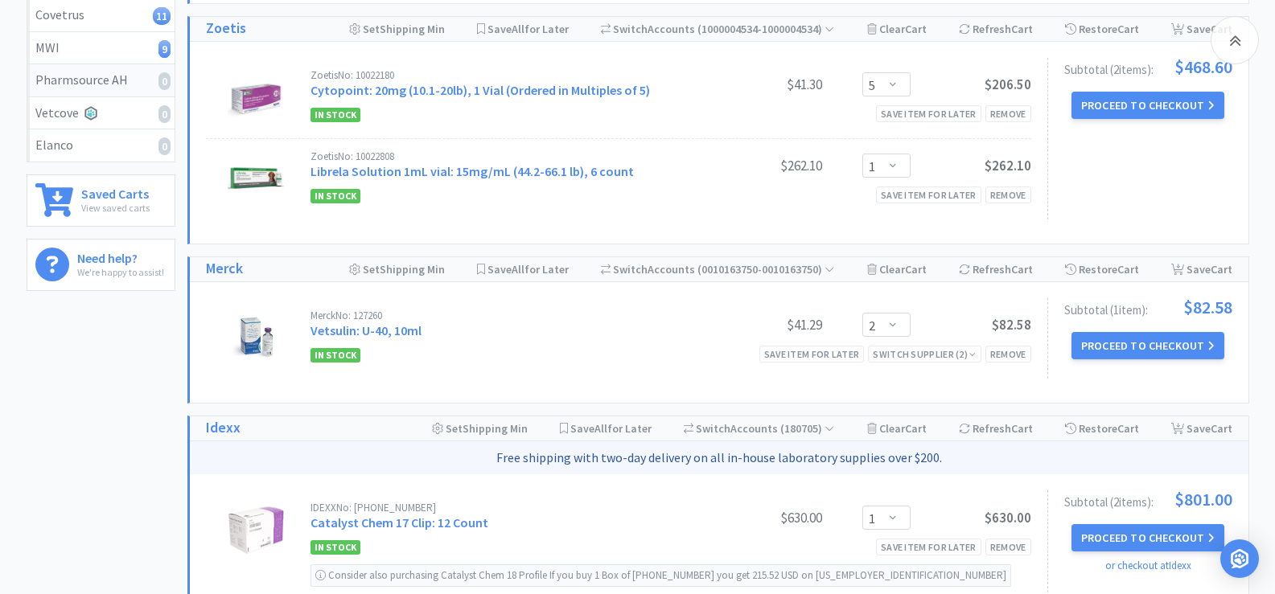
scroll to position [402, 0]
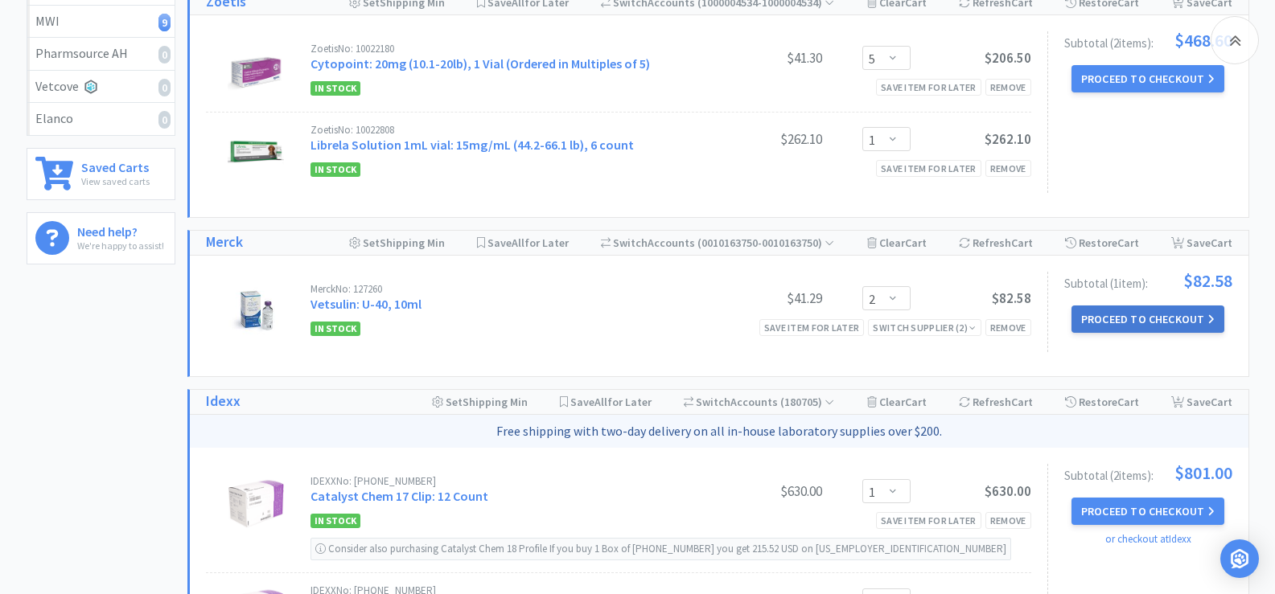
click at [1077, 312] on button "Proceed to Checkout" at bounding box center [1147, 319] width 153 height 27
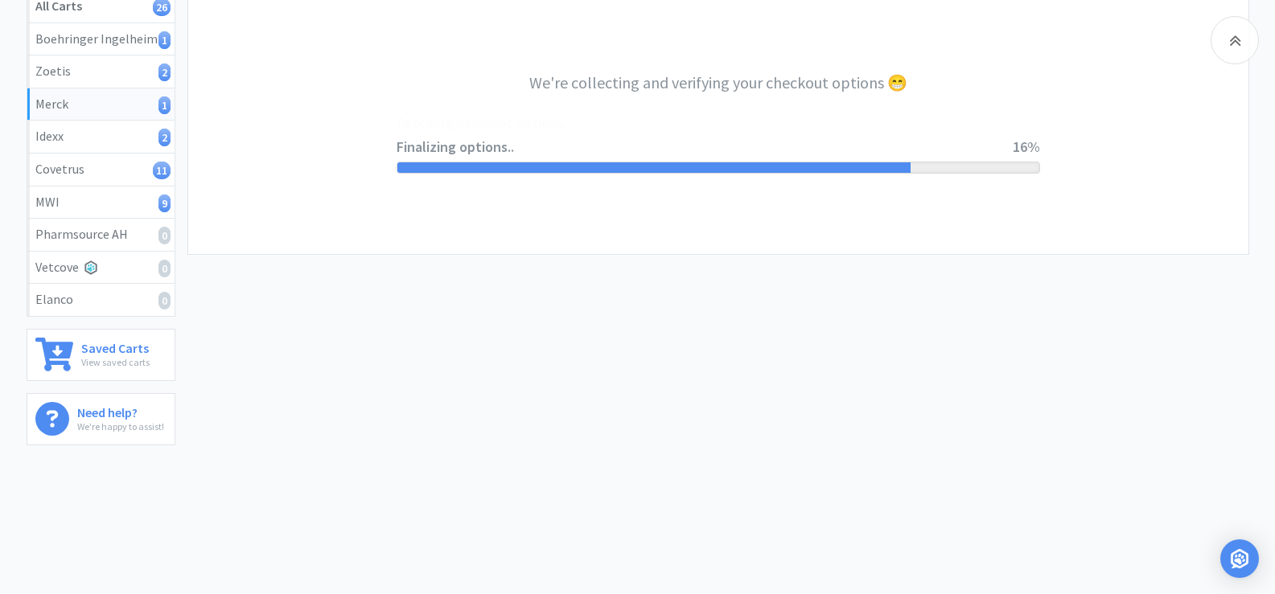
select select "-E803-4816-R6SASPHZ5NW050"
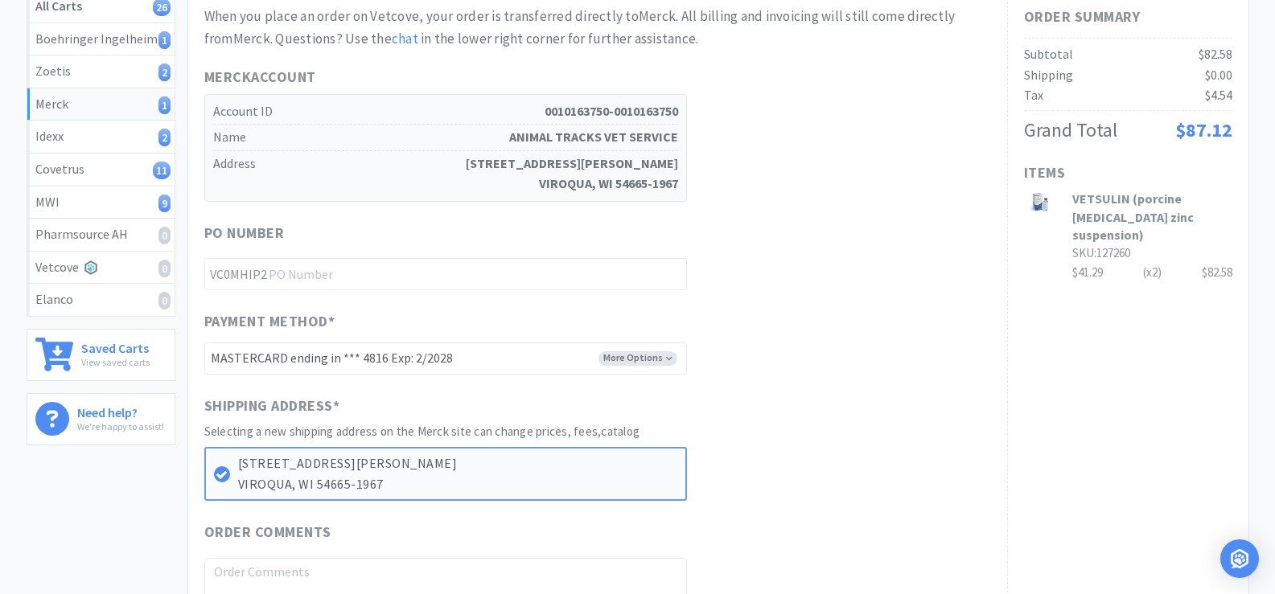
scroll to position [0, 0]
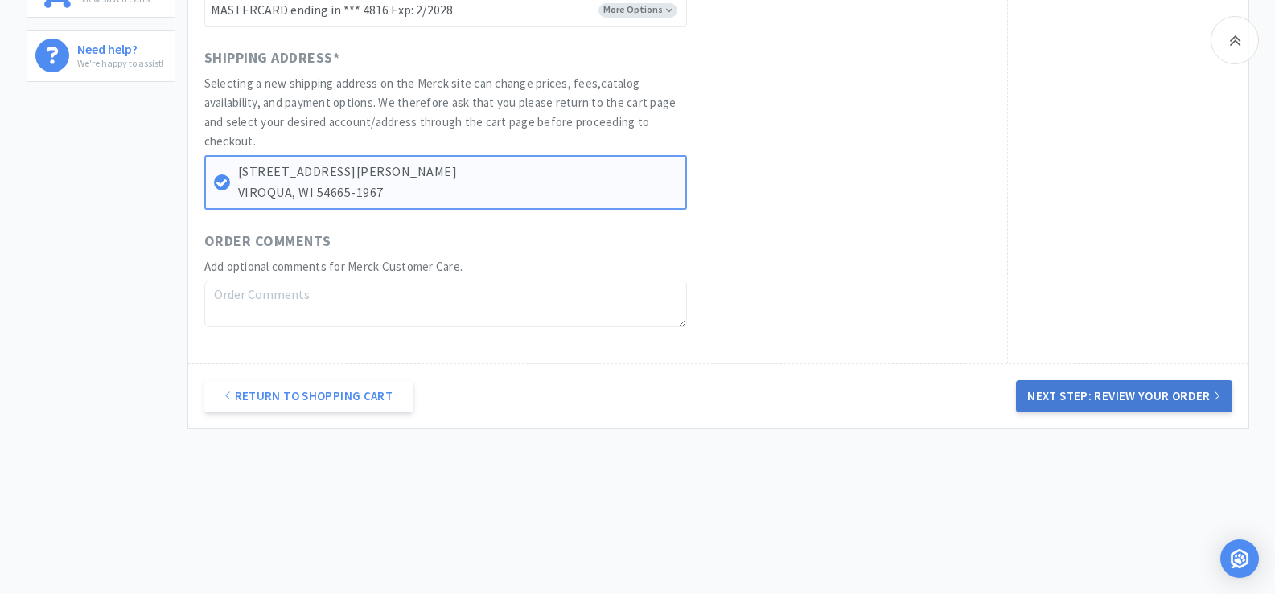
click at [1100, 391] on button "Next Step: Review Your Order" at bounding box center [1124, 396] width 216 height 32
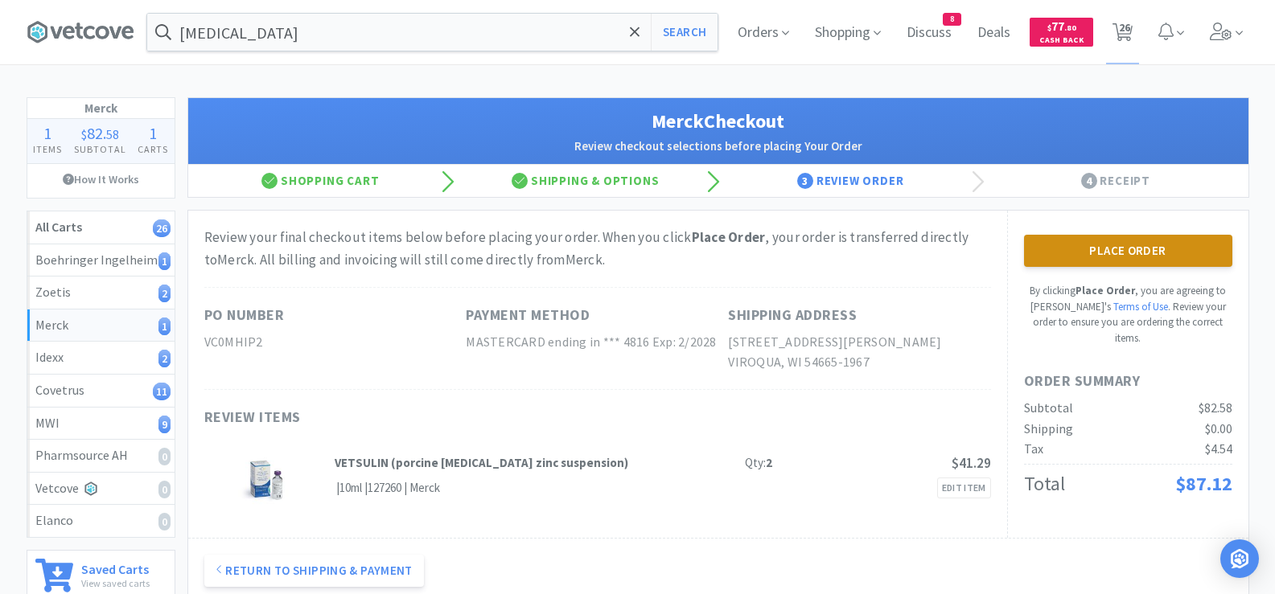
click at [1145, 260] on button "Place Order" at bounding box center [1128, 251] width 208 height 32
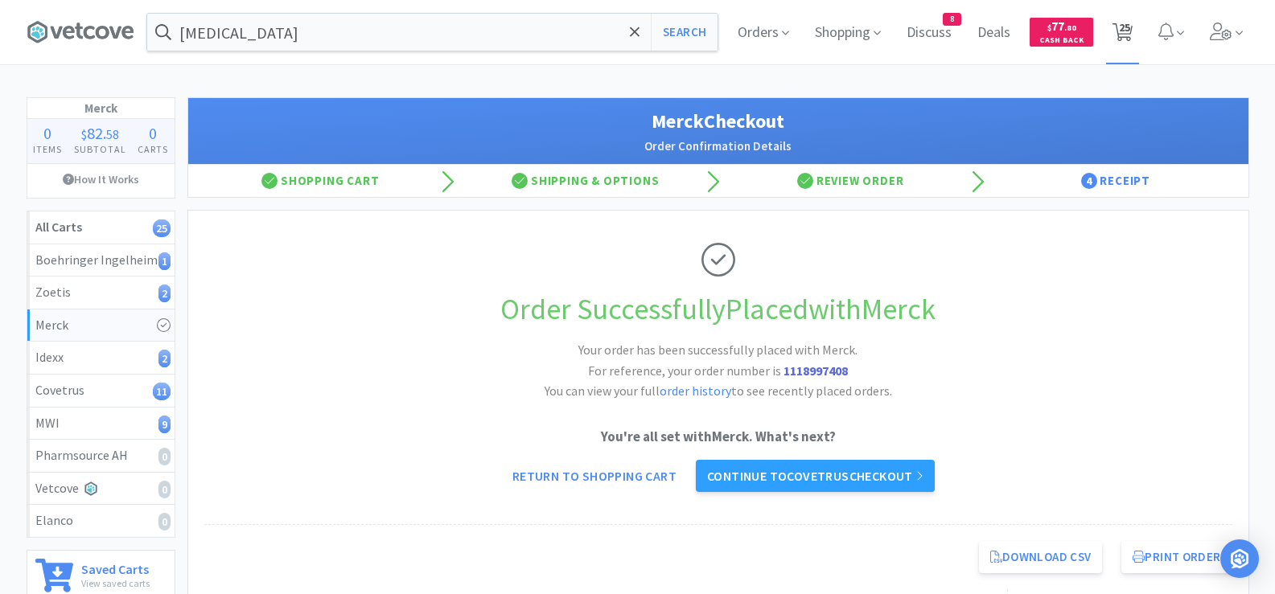
click at [1116, 31] on icon at bounding box center [1122, 32] width 20 height 18
select select "1"
select select "5"
select select "1"
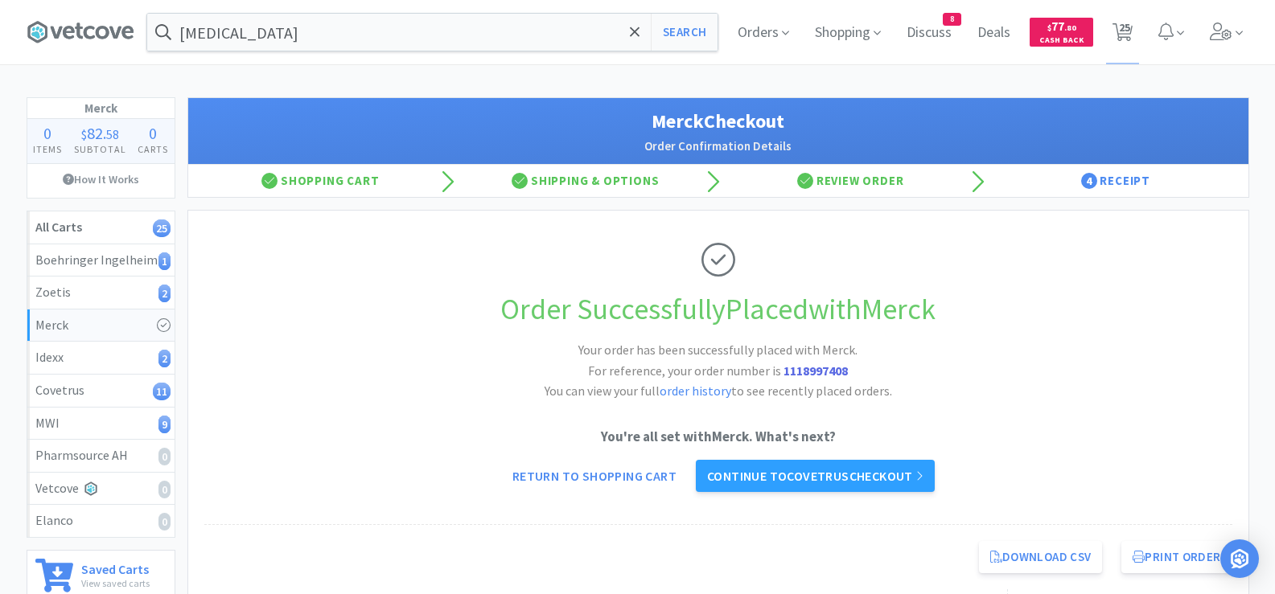
select select "1"
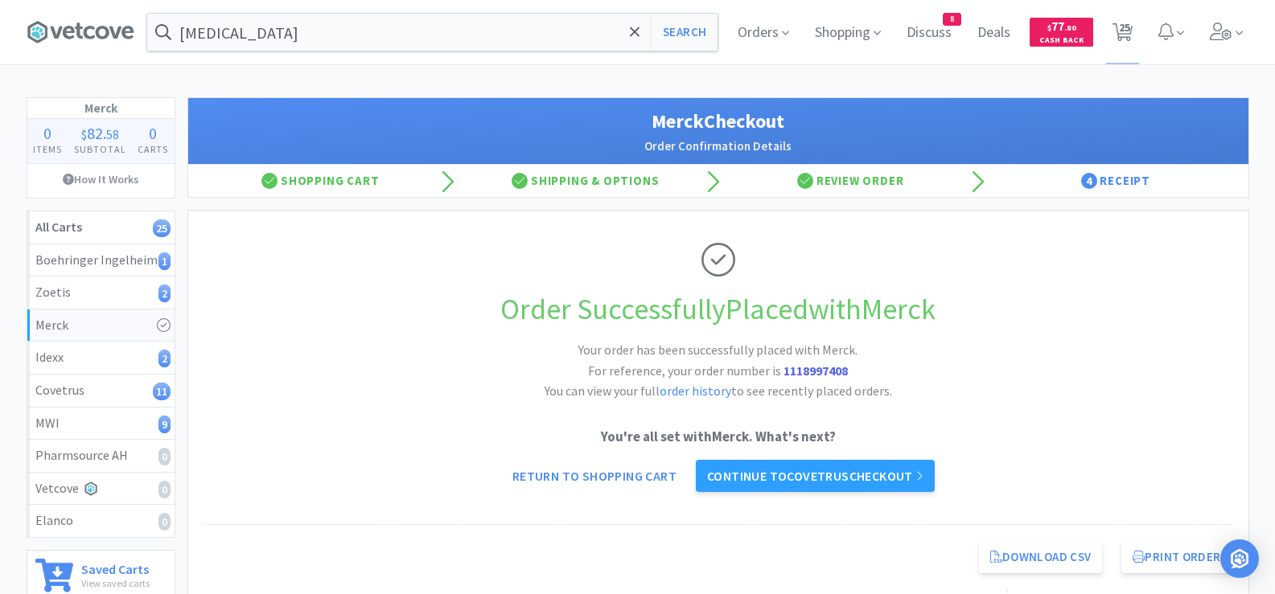
select select "10"
select select "1"
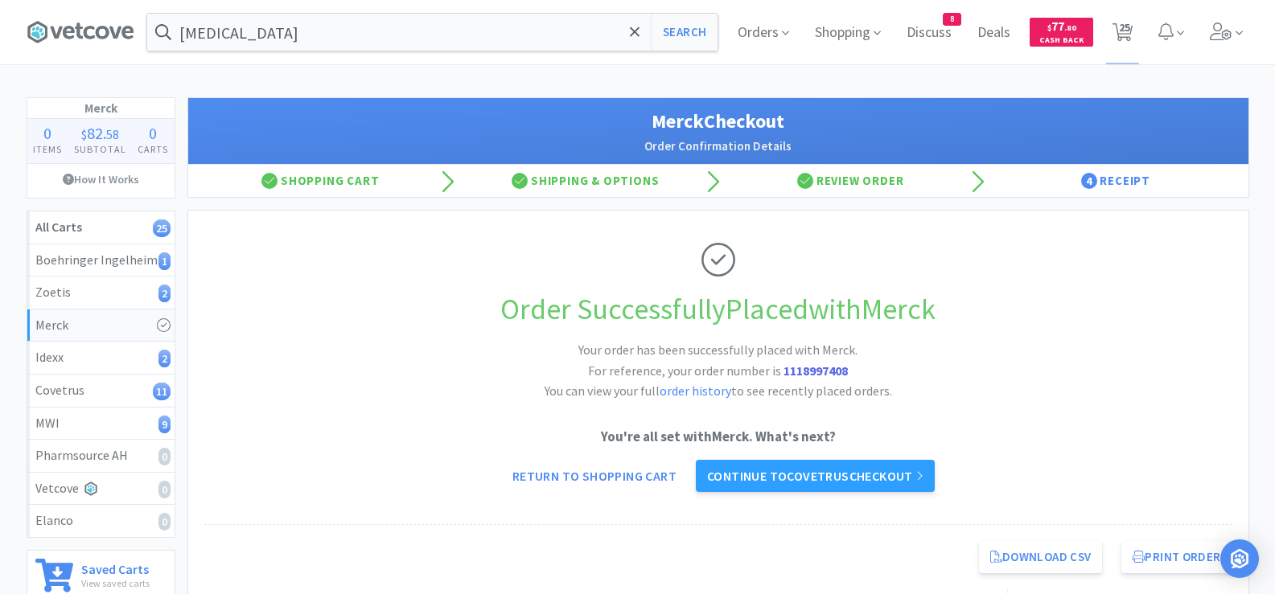
select select "1"
select select "2"
select select "3"
select select "2"
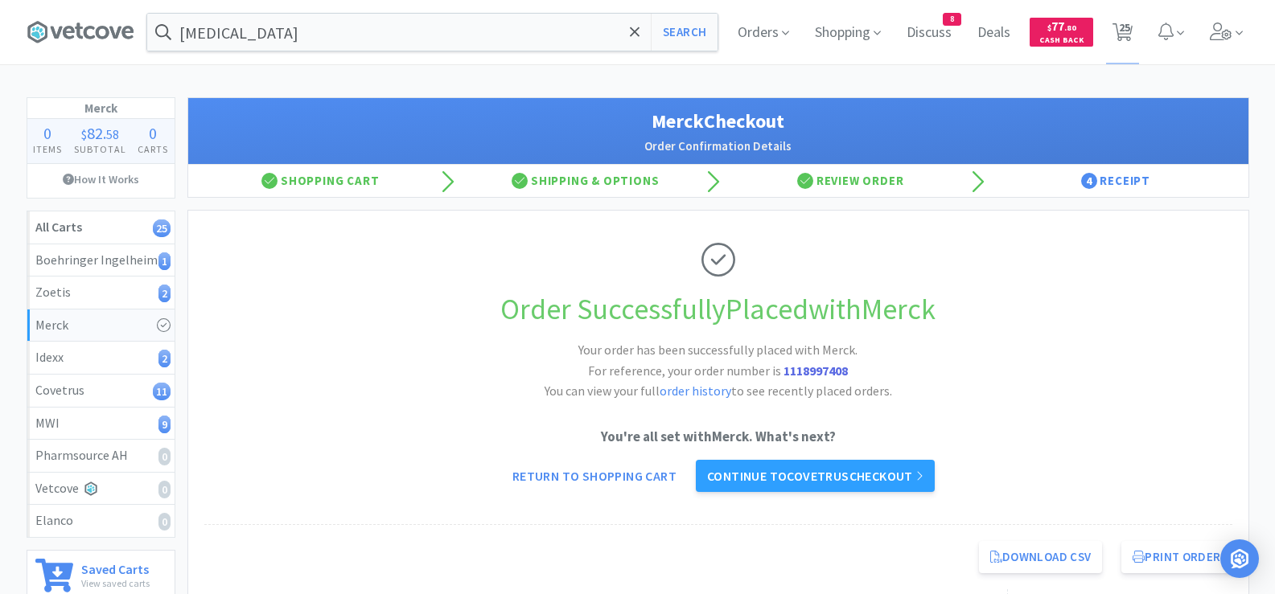
select select "1"
select select "2"
select select "1"
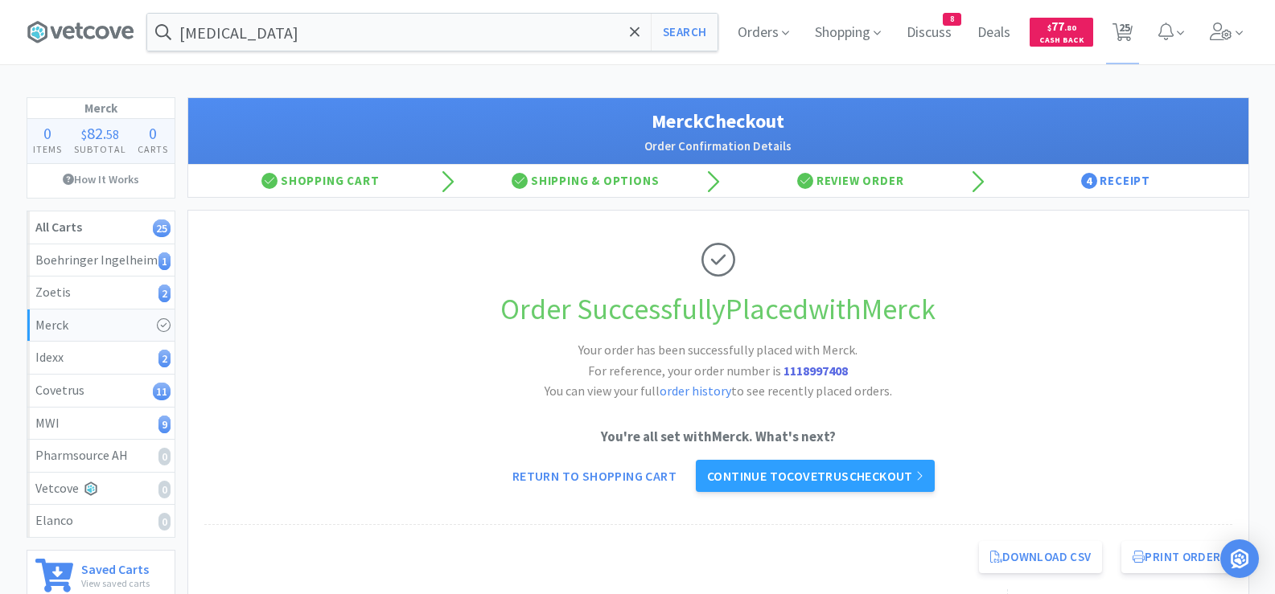
select select "1"
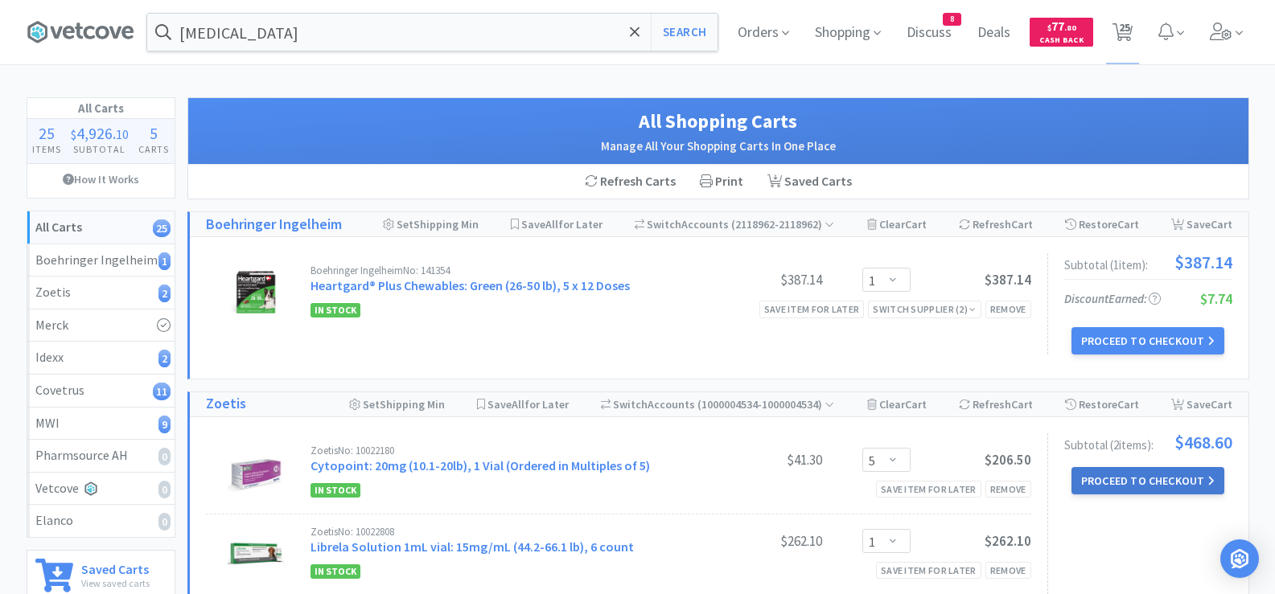
click at [1144, 491] on button "Proceed to Checkout" at bounding box center [1147, 480] width 153 height 27
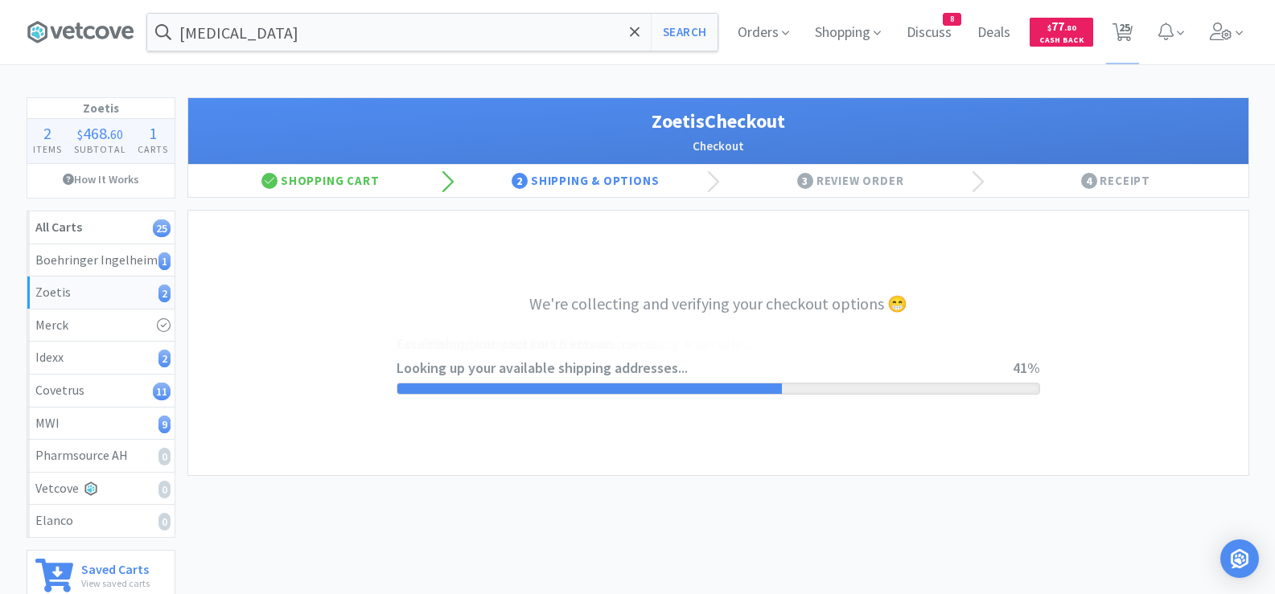
select select "invoice"
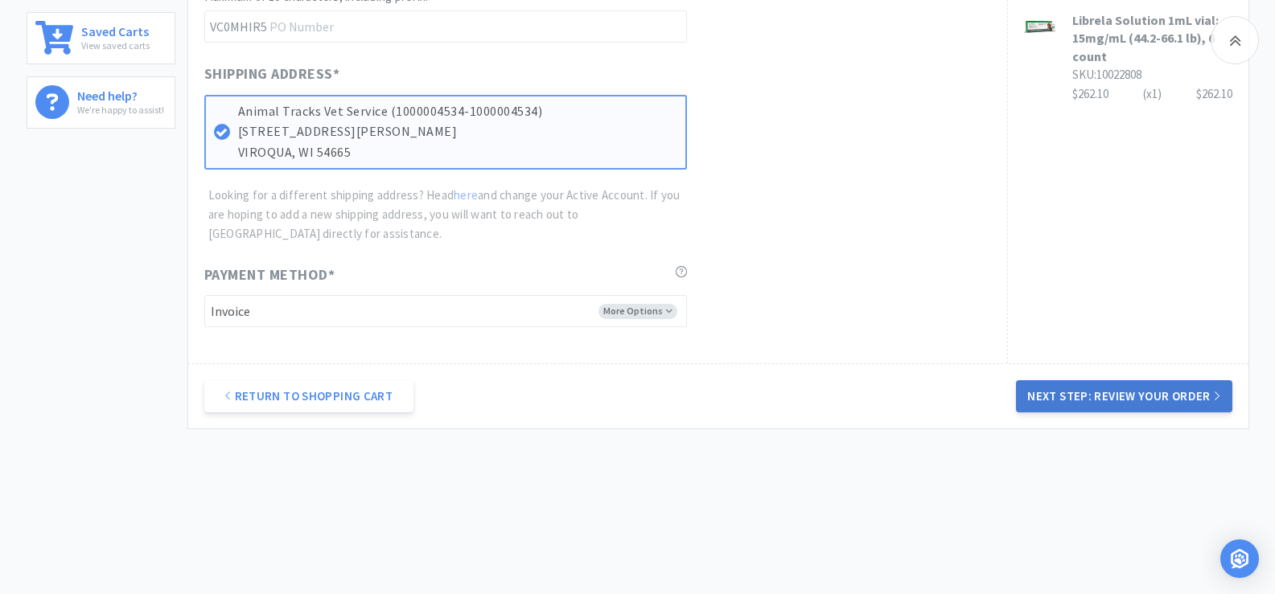
click at [1132, 398] on button "Next Step: Review Your Order" at bounding box center [1124, 396] width 216 height 32
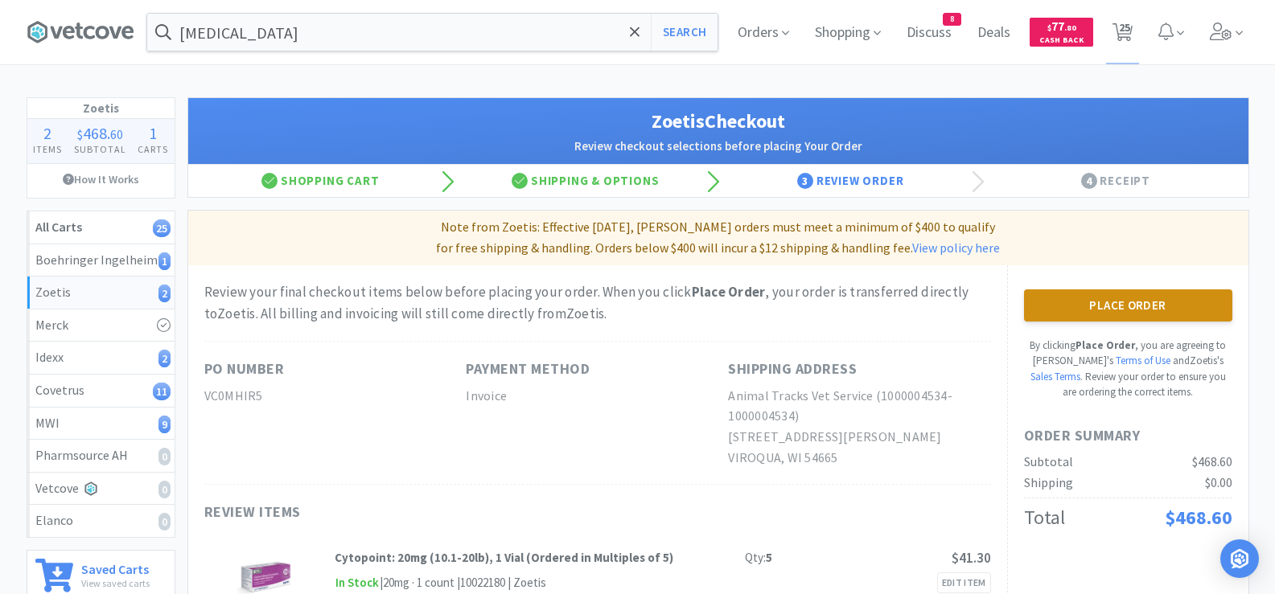
click at [1096, 303] on button "Place Order" at bounding box center [1128, 306] width 208 height 32
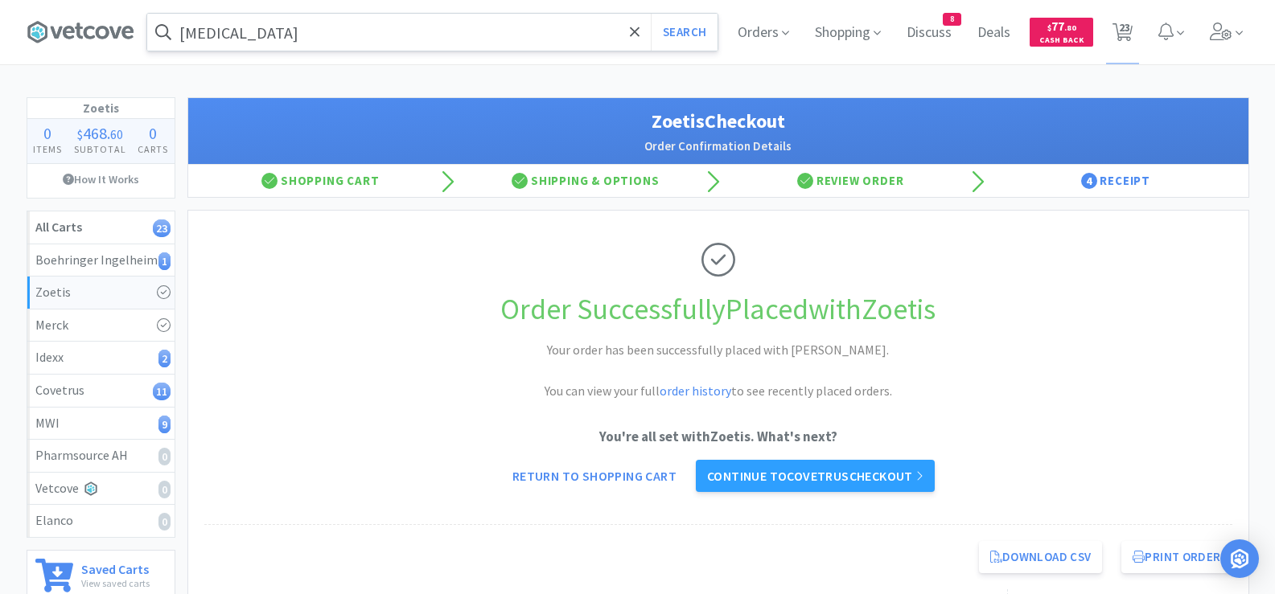
click at [327, 41] on input "[MEDICAL_DATA]" at bounding box center [432, 32] width 570 height 37
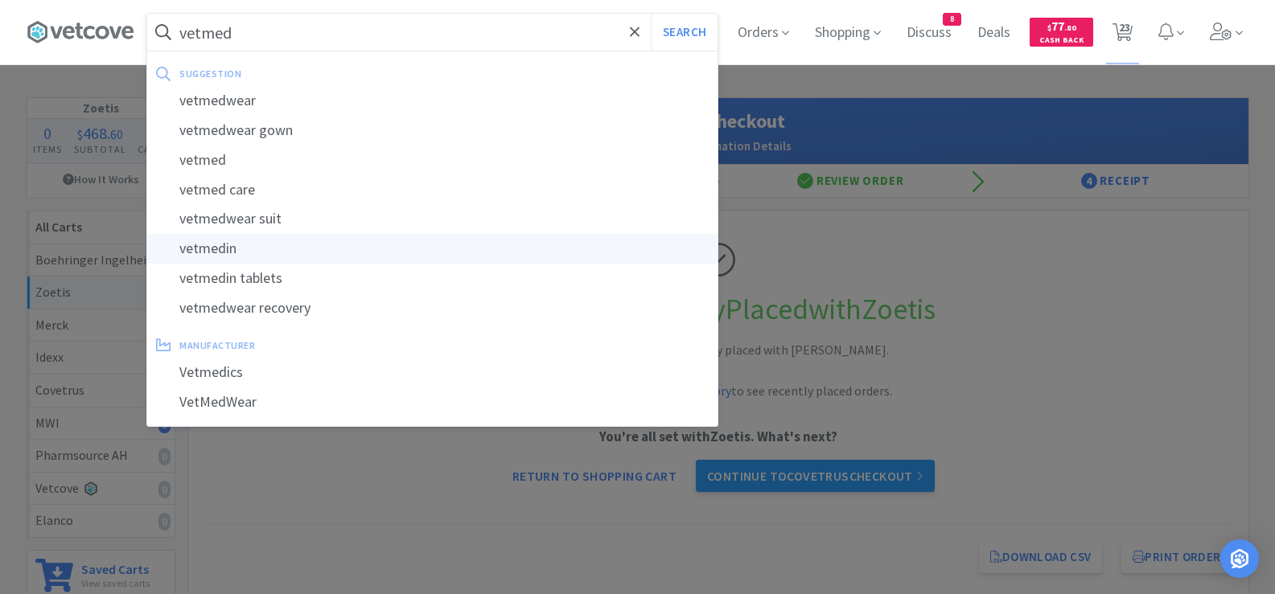
click at [228, 245] on div "vetmedin" at bounding box center [432, 249] width 570 height 30
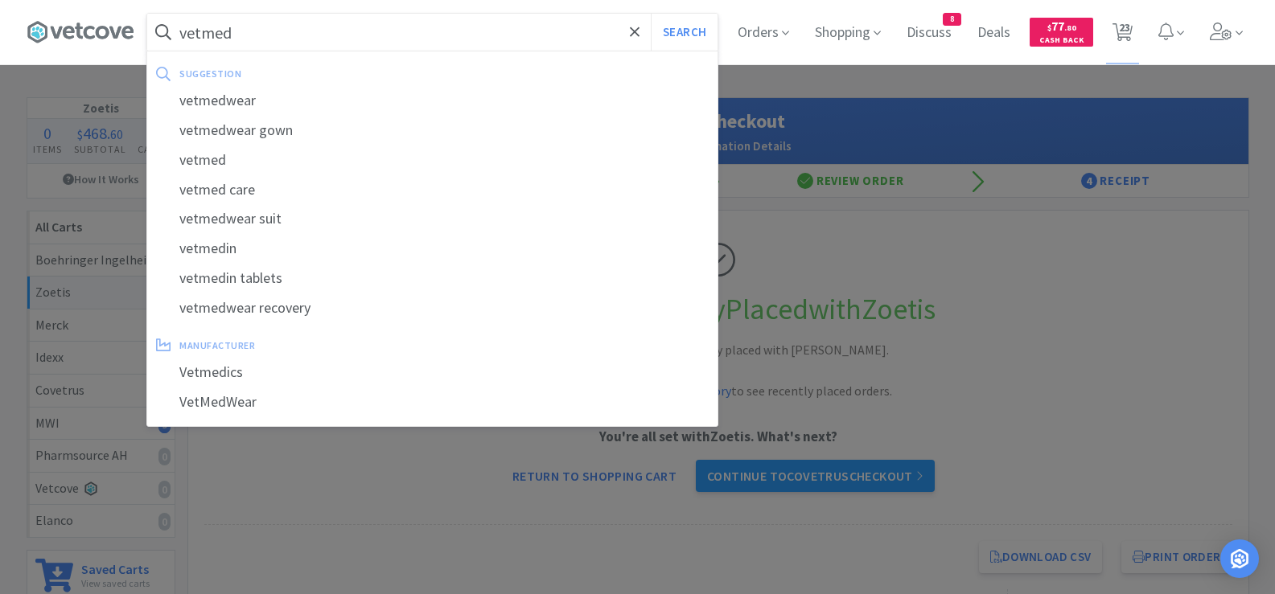
type input "vetmedin"
select select "1"
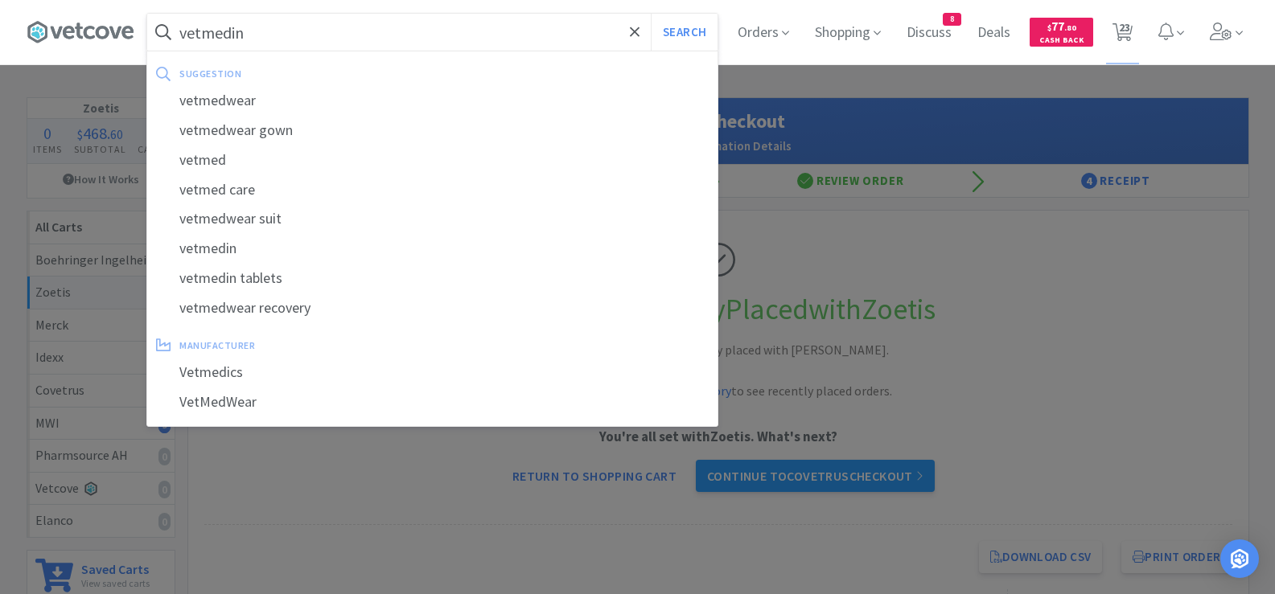
select select "10"
select select "1"
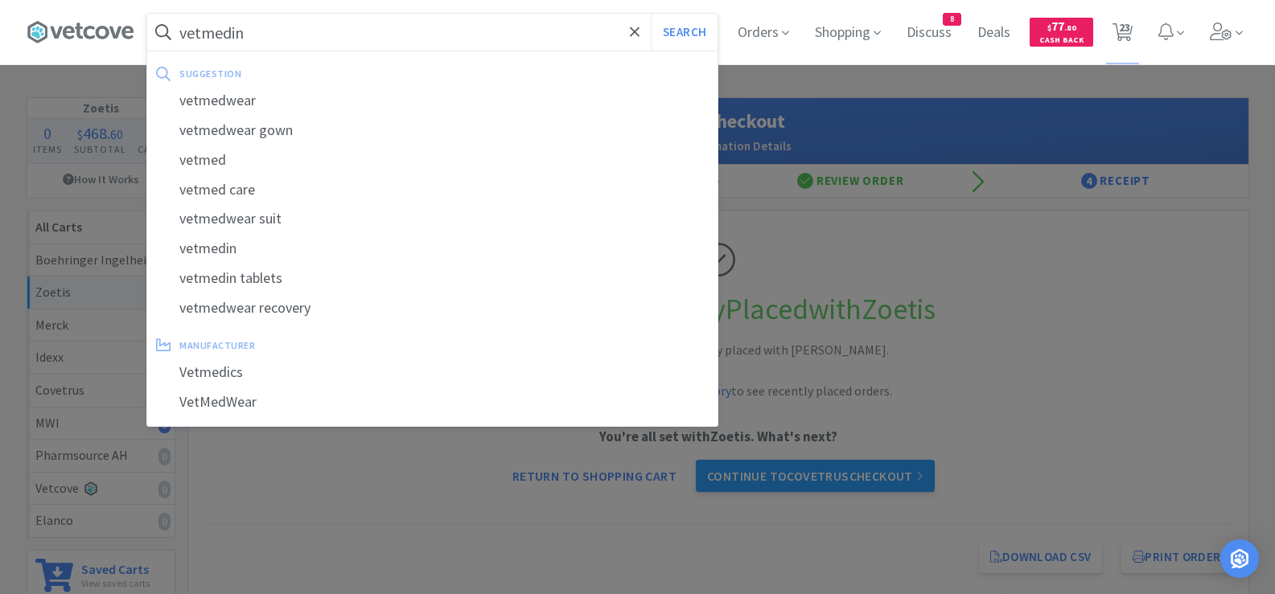
select select "1"
select select "2"
select select "3"
select select "2"
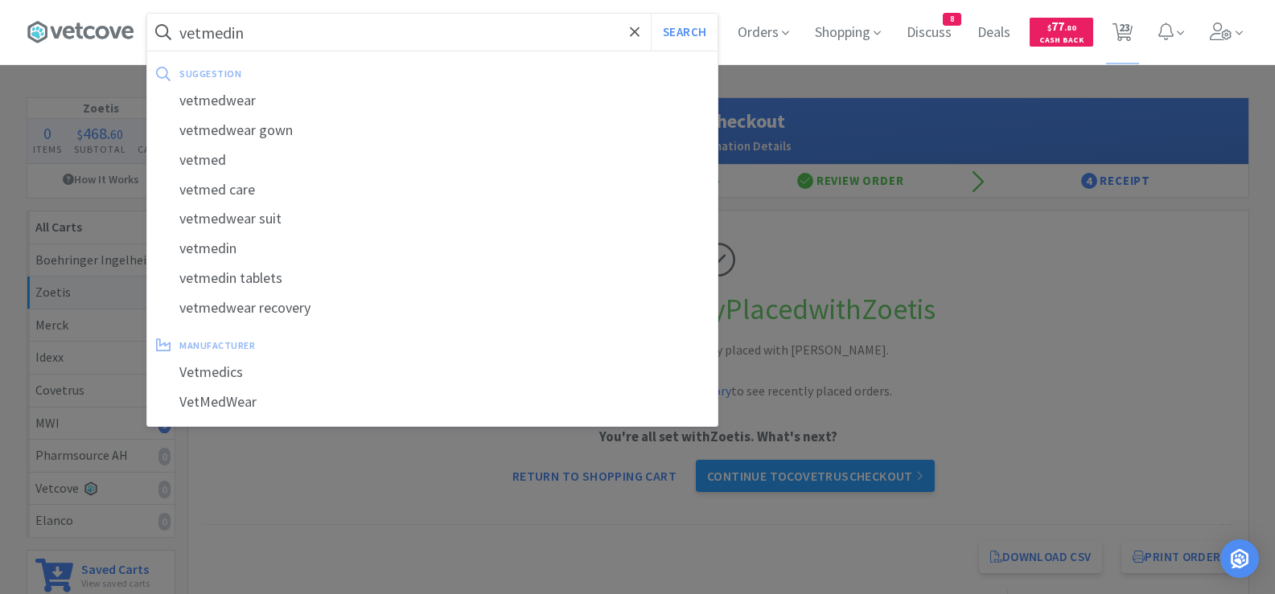
select select "1"
select select "2"
select select "1"
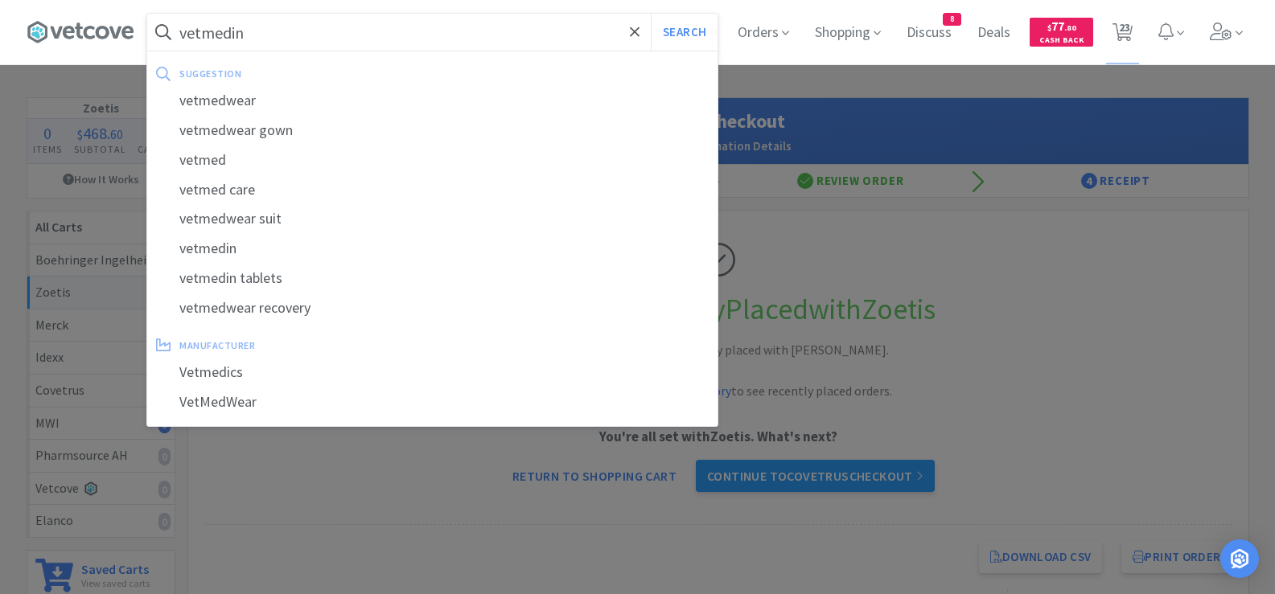
select select "1"
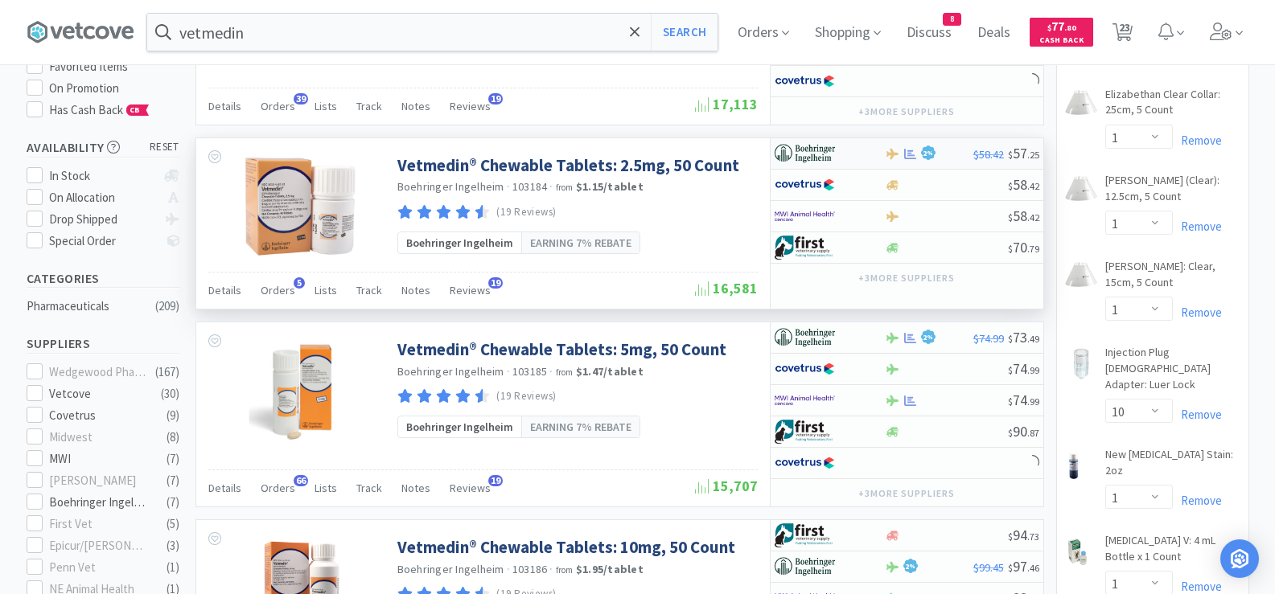
scroll to position [241, 0]
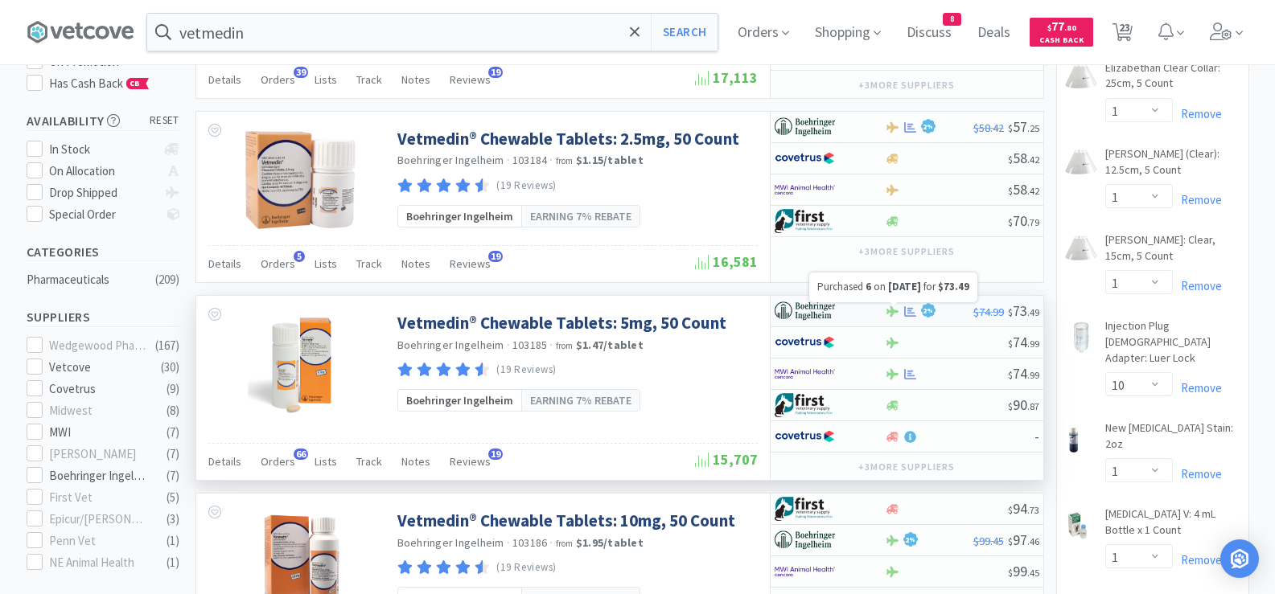
click at [910, 313] on icon at bounding box center [910, 311] width 12 height 10
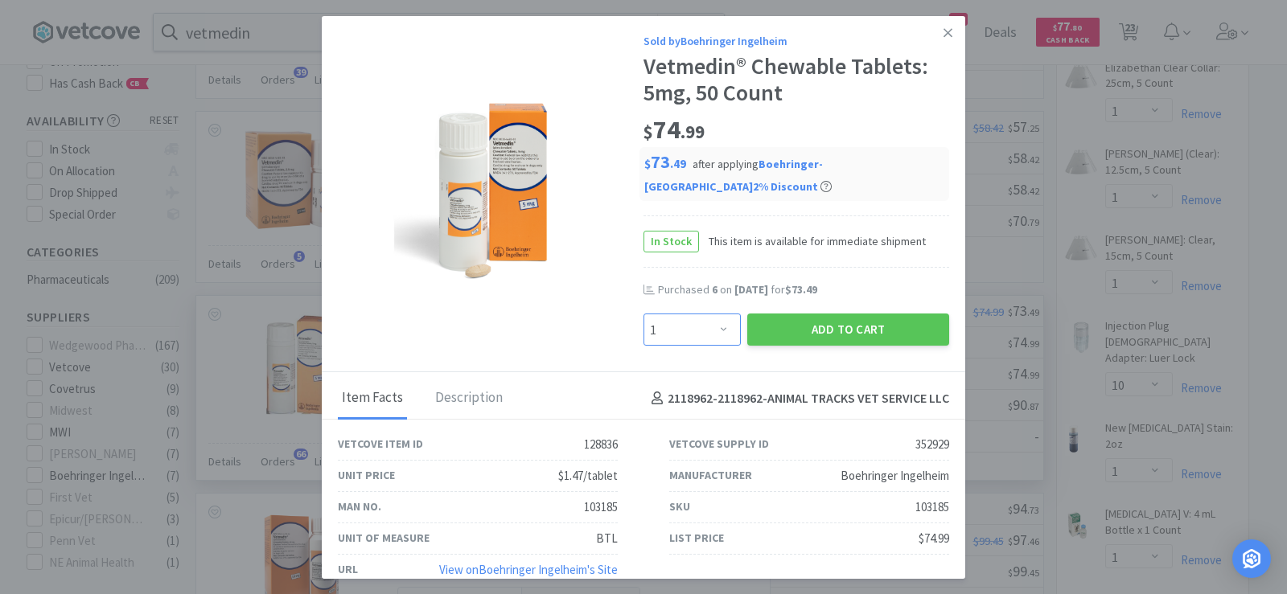
click at [681, 336] on select "Enter Quantity 1 2 3 4 5 6 7 8 9 10 11 12 13 14 15 16 17 18 19 20 Enter Quantity" at bounding box center [691, 330] width 97 height 32
select select "2"
click at [643, 314] on select "Enter Quantity 1 2 3 4 5 6 7 8 9 10 11 12 13 14 15 16 17 18 19 20 Enter Quantity" at bounding box center [691, 330] width 97 height 32
click at [821, 328] on button "Add to Cart" at bounding box center [848, 330] width 202 height 32
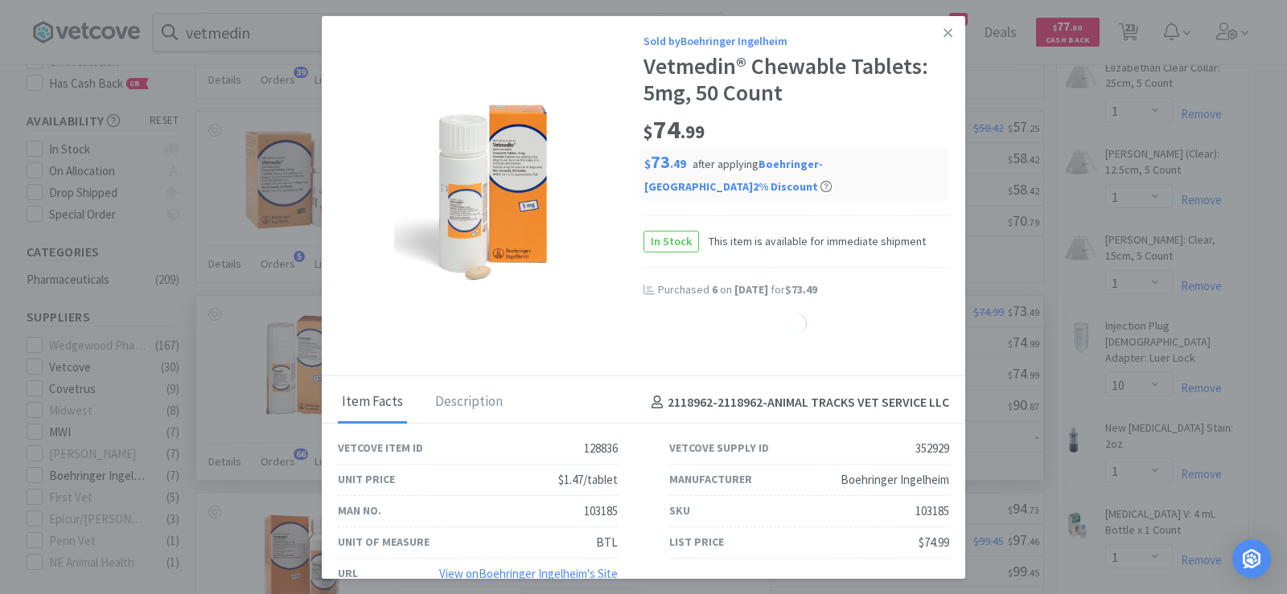
select select "2"
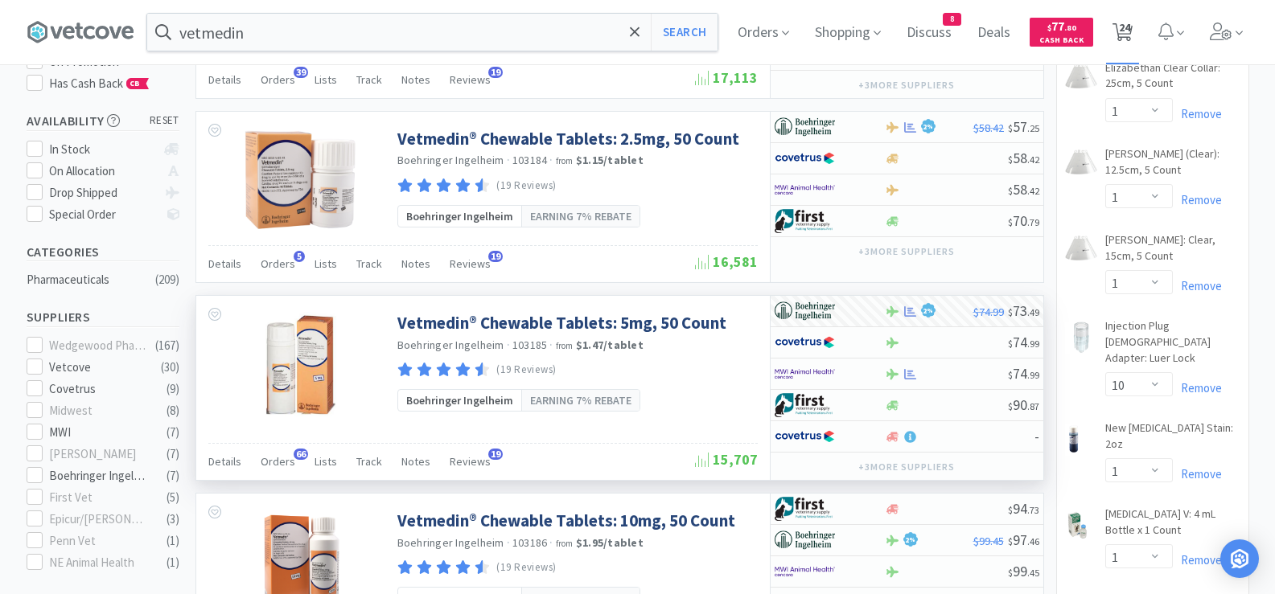
click at [1126, 35] on span "24" at bounding box center [1124, 27] width 11 height 64
select select "1"
select select "2"
select select "1"
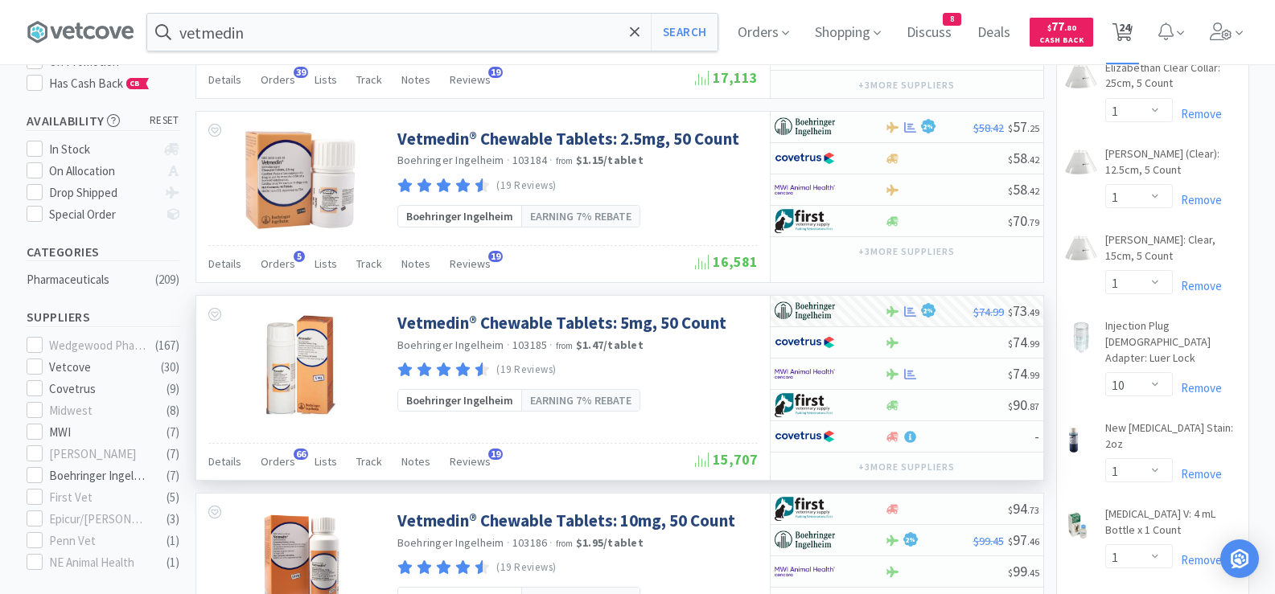
select select "1"
select select "10"
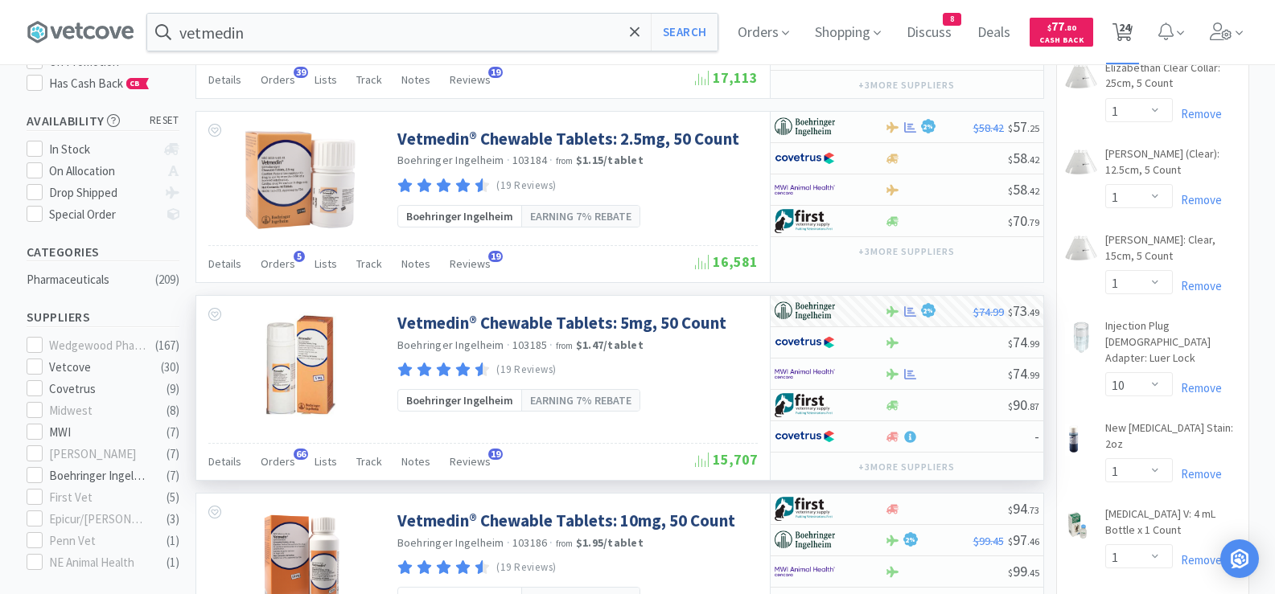
select select "1"
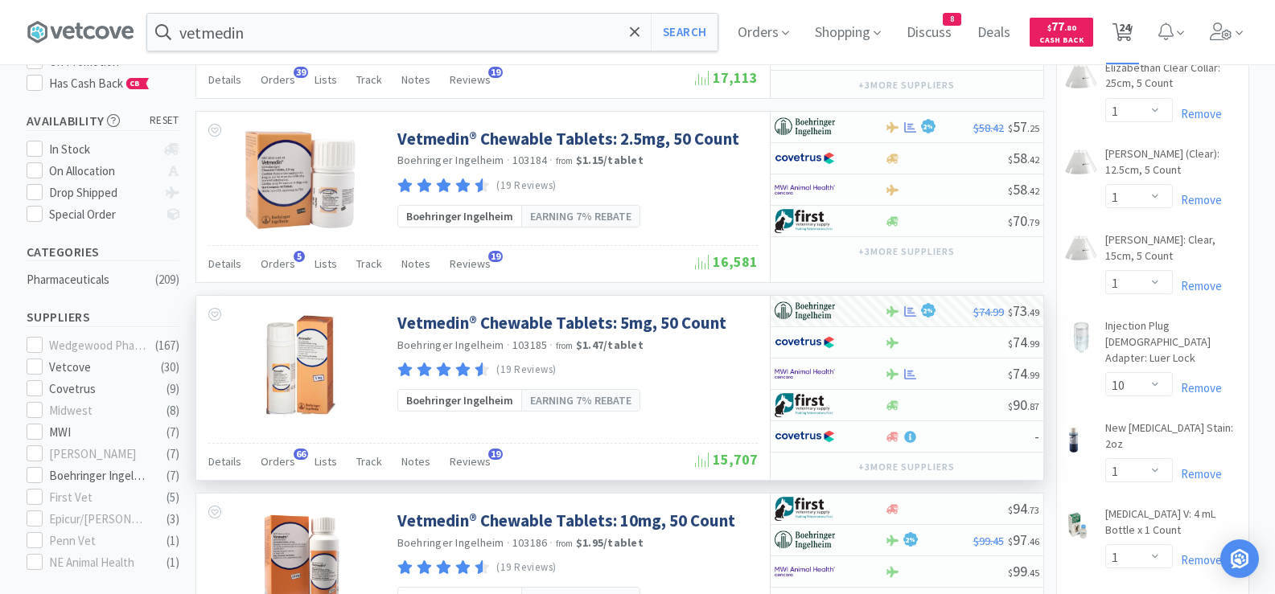
select select "2"
select select "3"
select select "2"
select select "1"
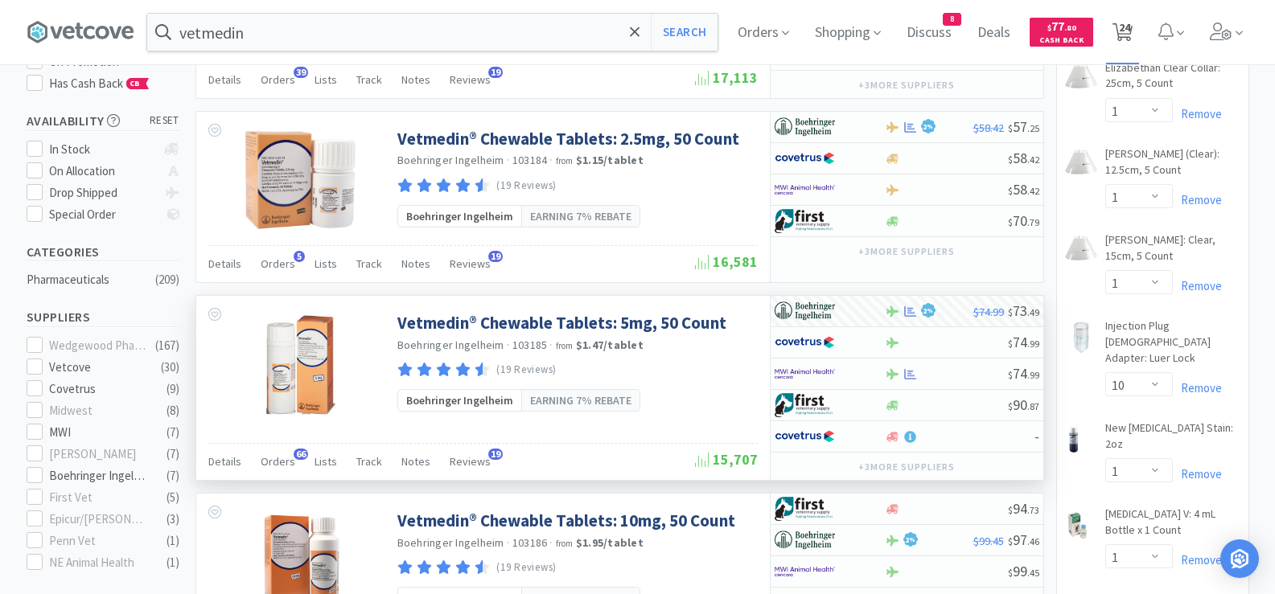
select select "1"
select select "2"
select select "1"
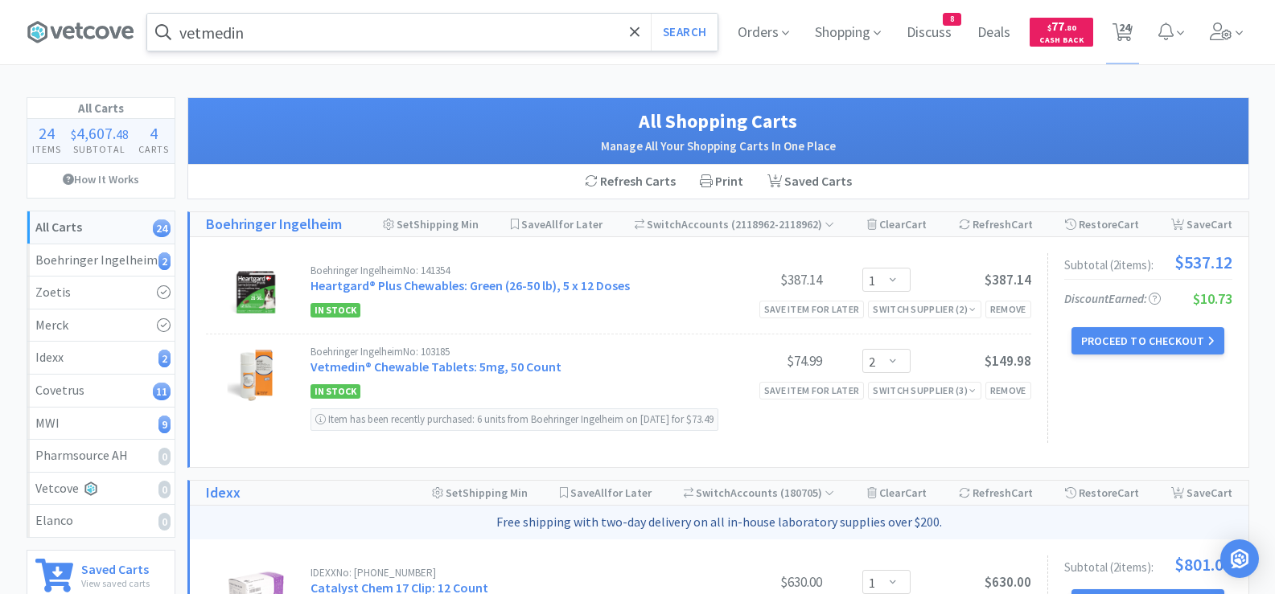
click at [306, 31] on input "vetmedin" at bounding box center [432, 32] width 570 height 37
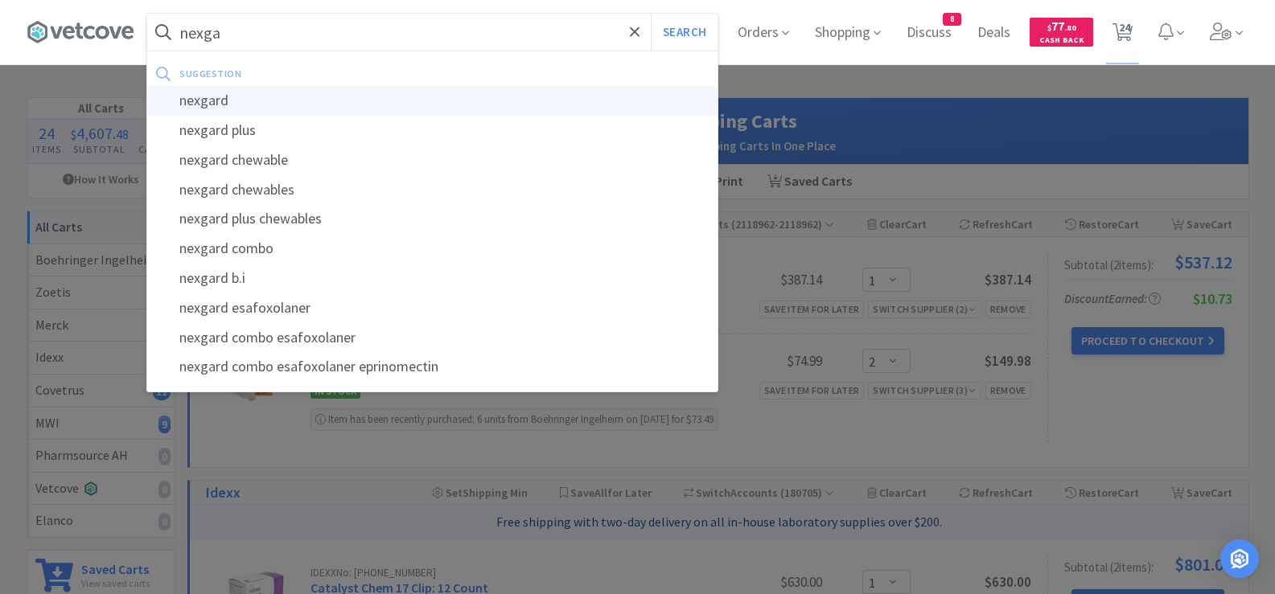
click at [265, 91] on div "nexgard" at bounding box center [432, 101] width 570 height 30
type input "nexgard"
select select "1"
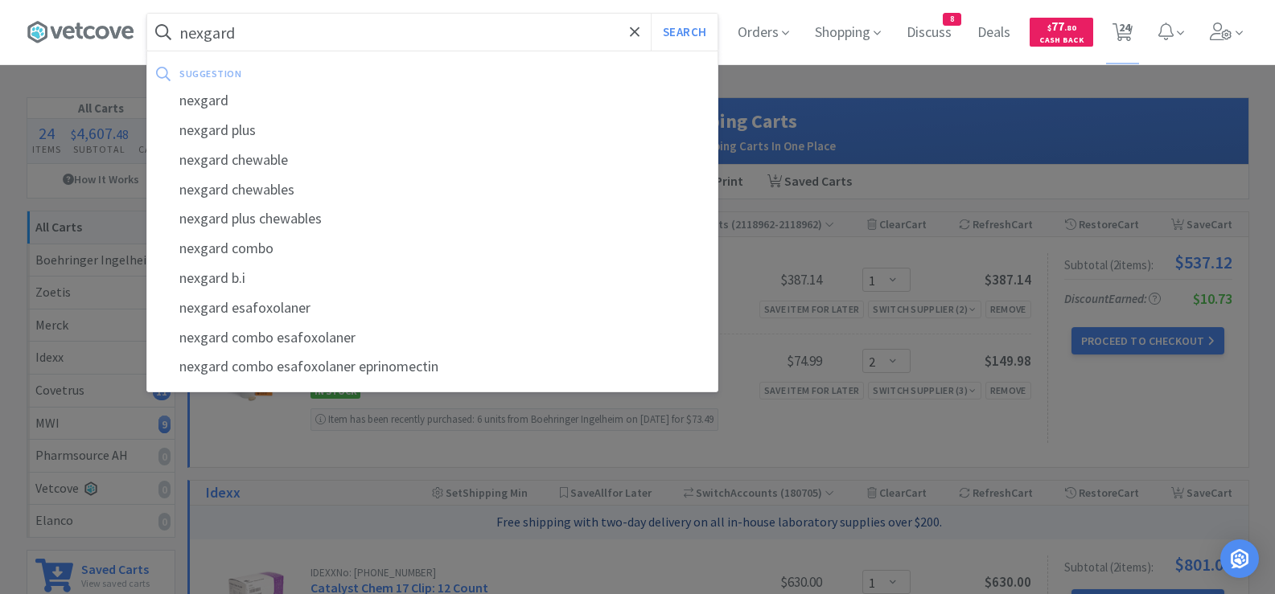
select select "1"
select select "10"
select select "1"
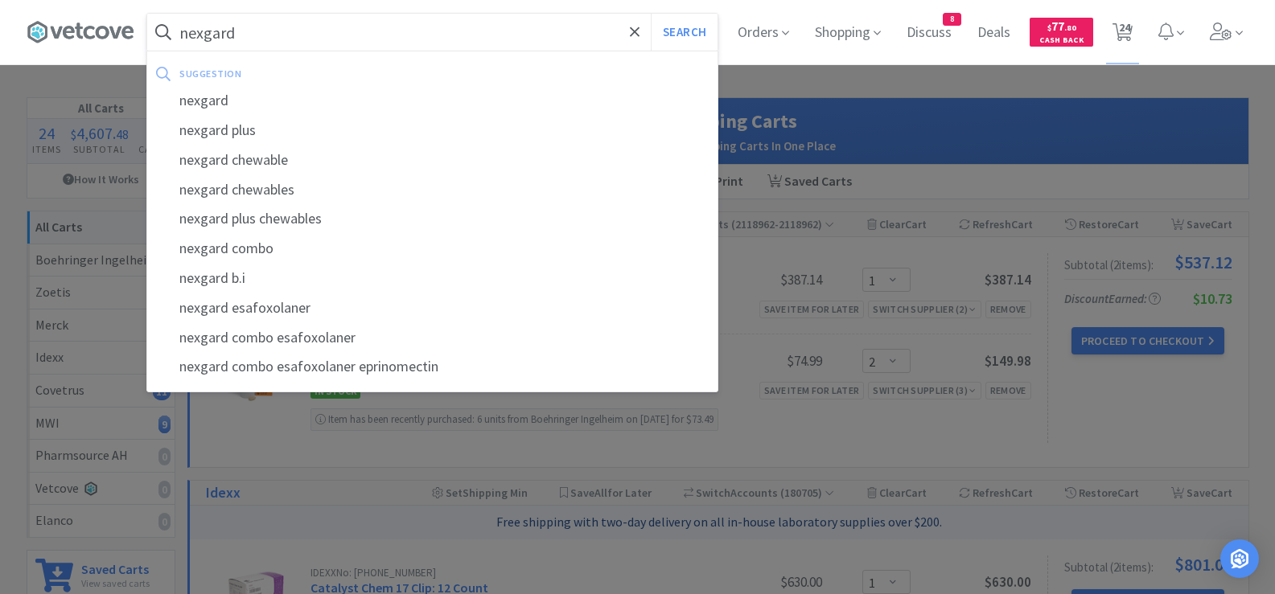
select select "1"
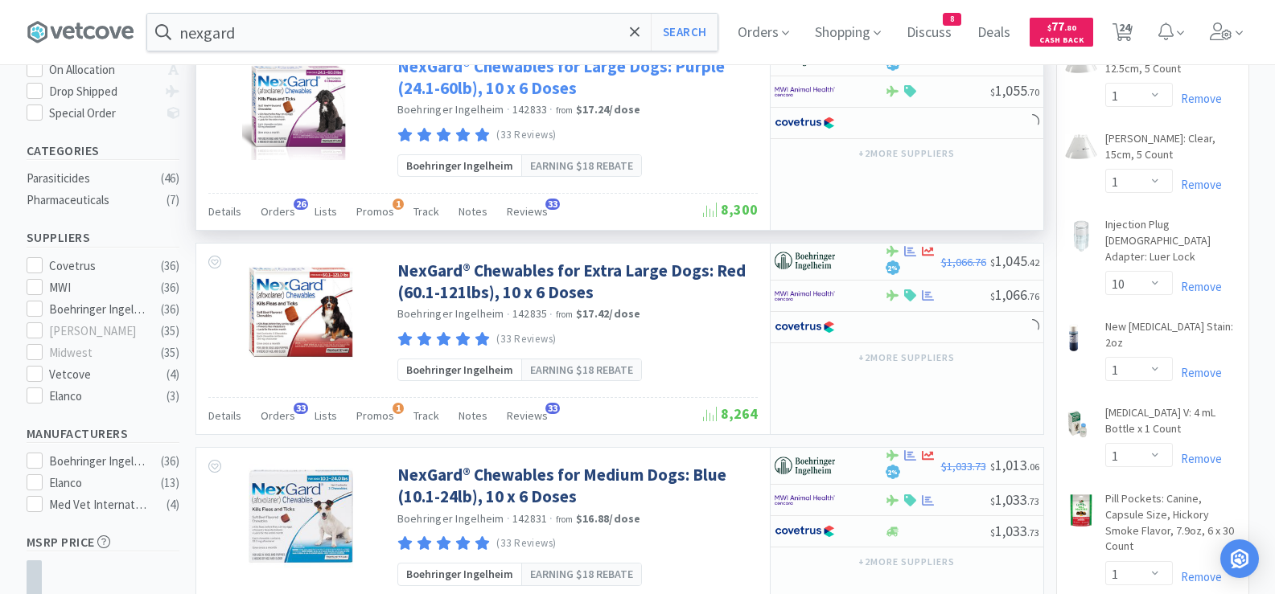
scroll to position [402, 0]
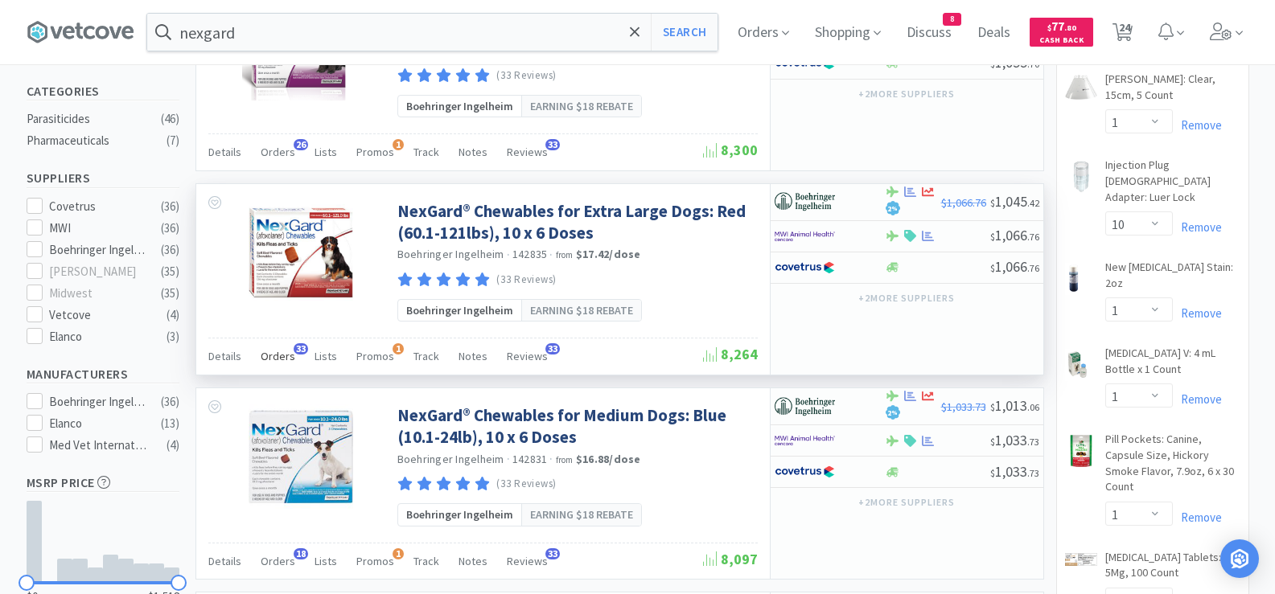
click at [276, 357] on span "Orders" at bounding box center [278, 356] width 35 height 14
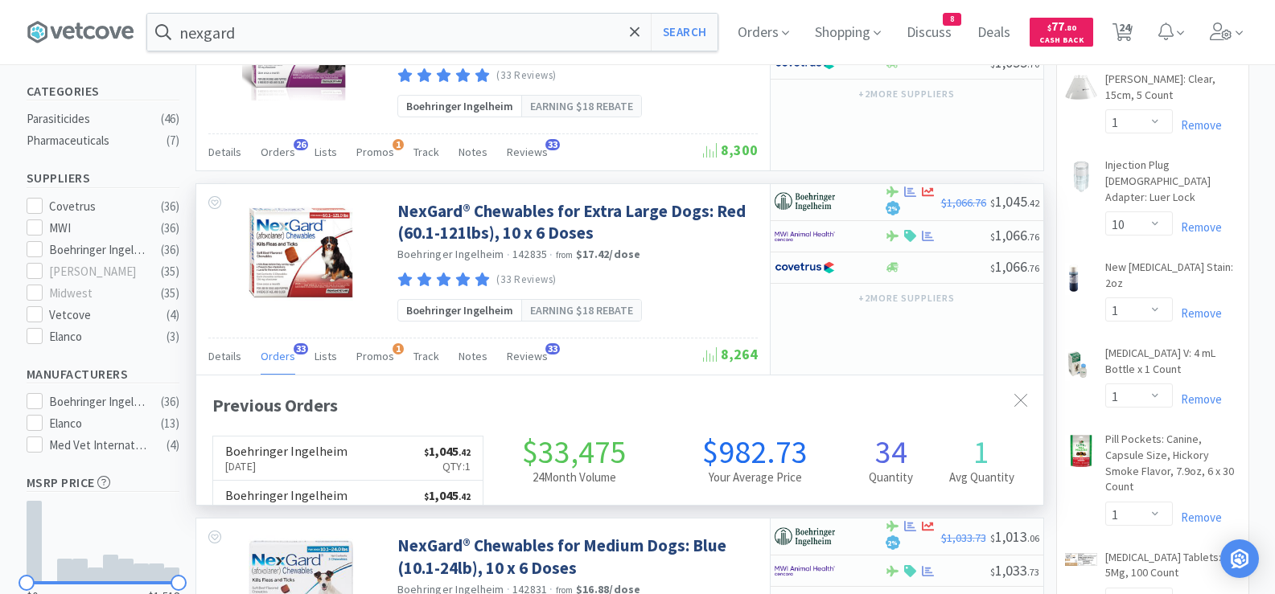
scroll to position [431, 847]
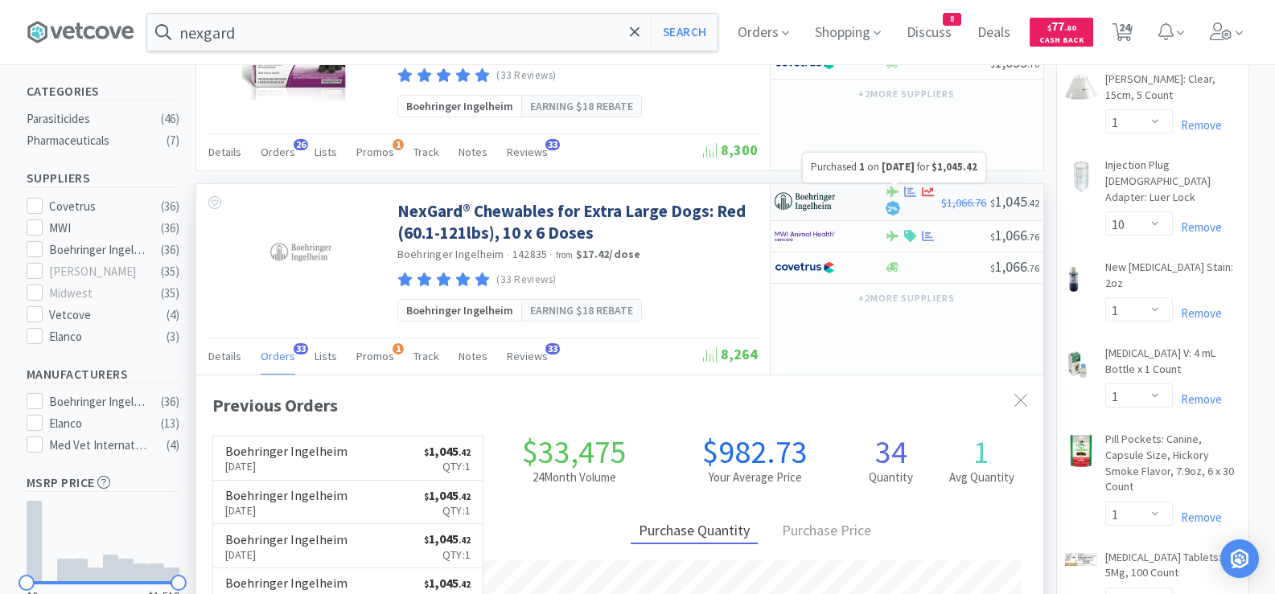
click at [907, 191] on icon at bounding box center [910, 192] width 12 height 12
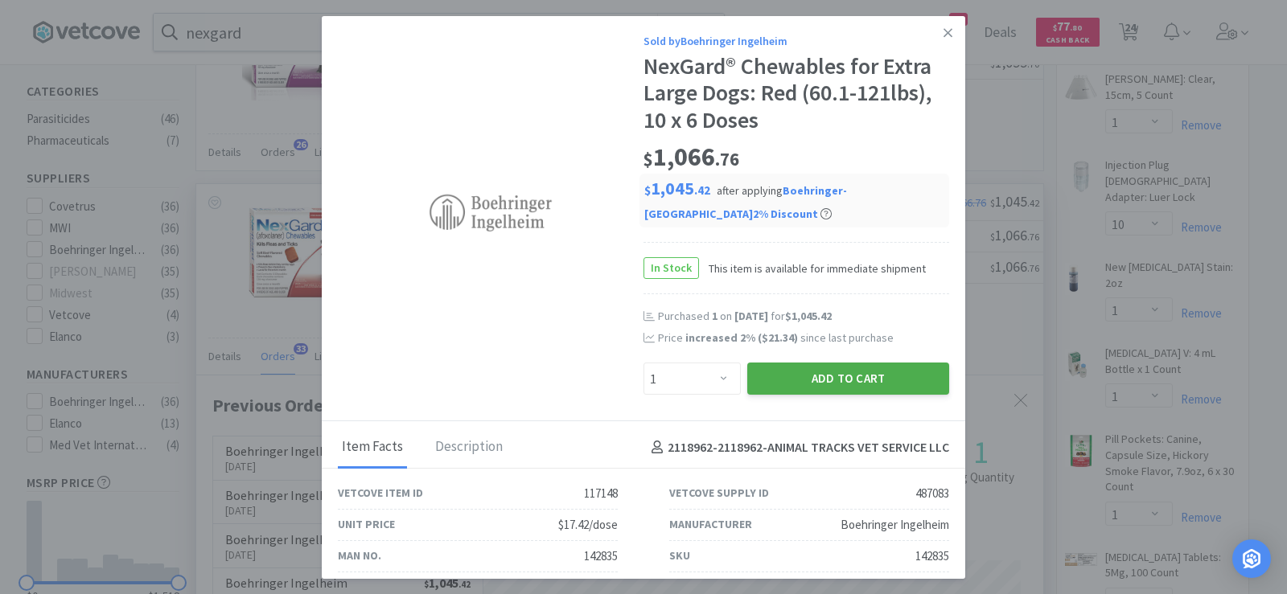
click at [849, 376] on button "Add to Cart" at bounding box center [848, 379] width 202 height 32
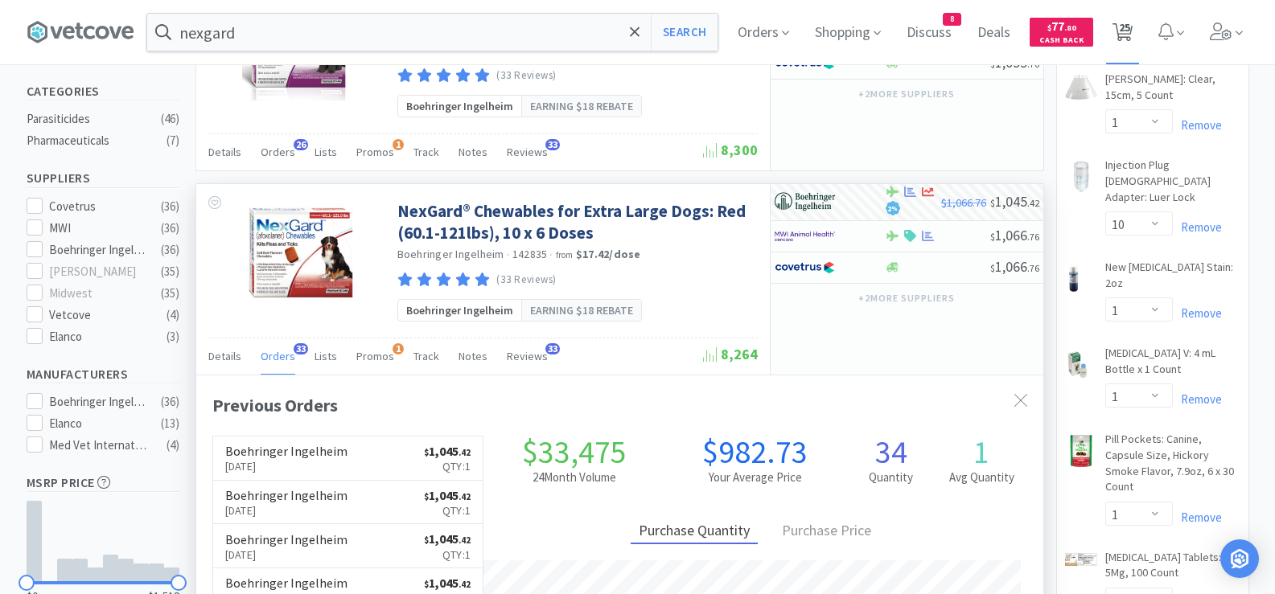
click at [1130, 30] on span "25" at bounding box center [1124, 27] width 11 height 64
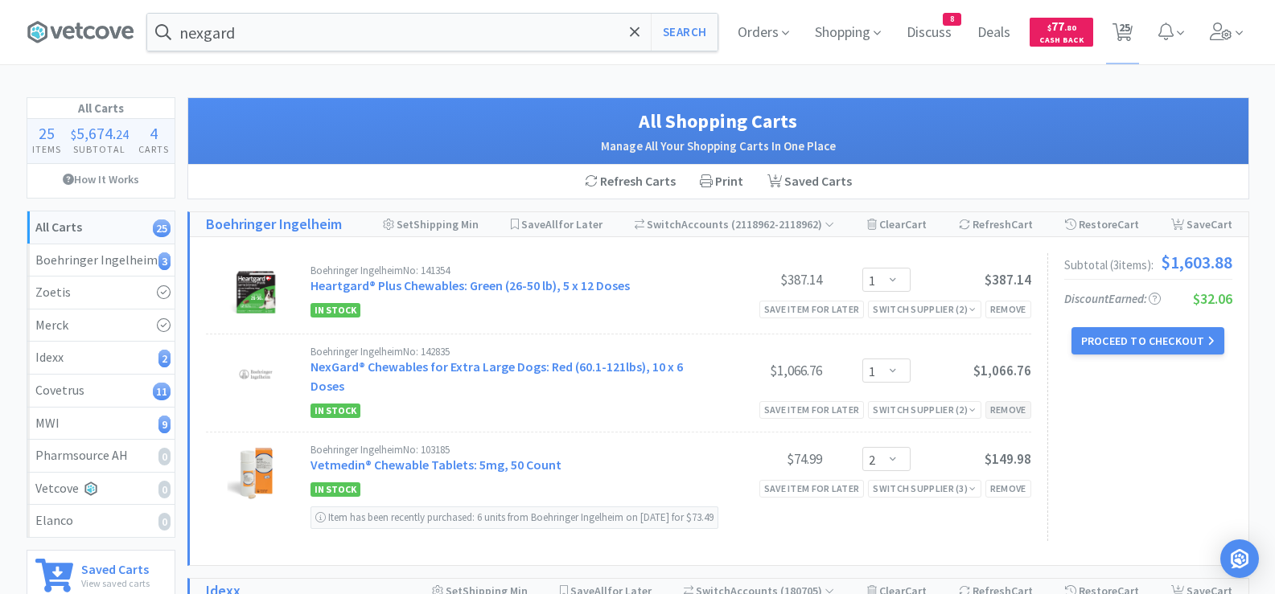
click at [1005, 412] on div "Remove" at bounding box center [1008, 409] width 46 height 17
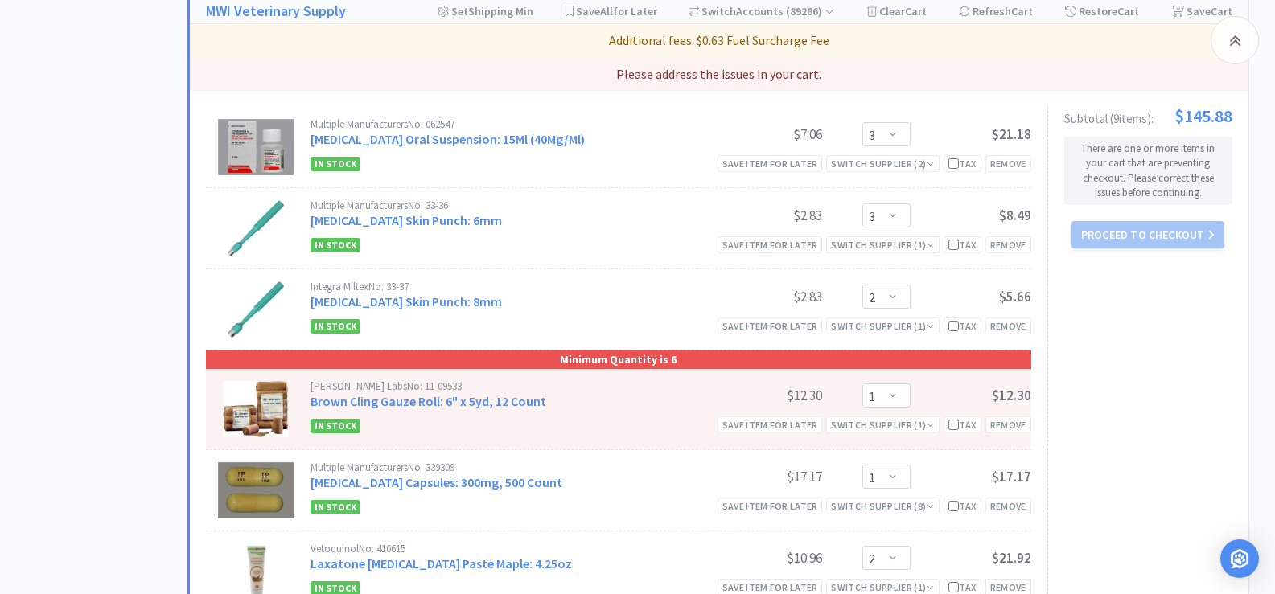
scroll to position [1930, 0]
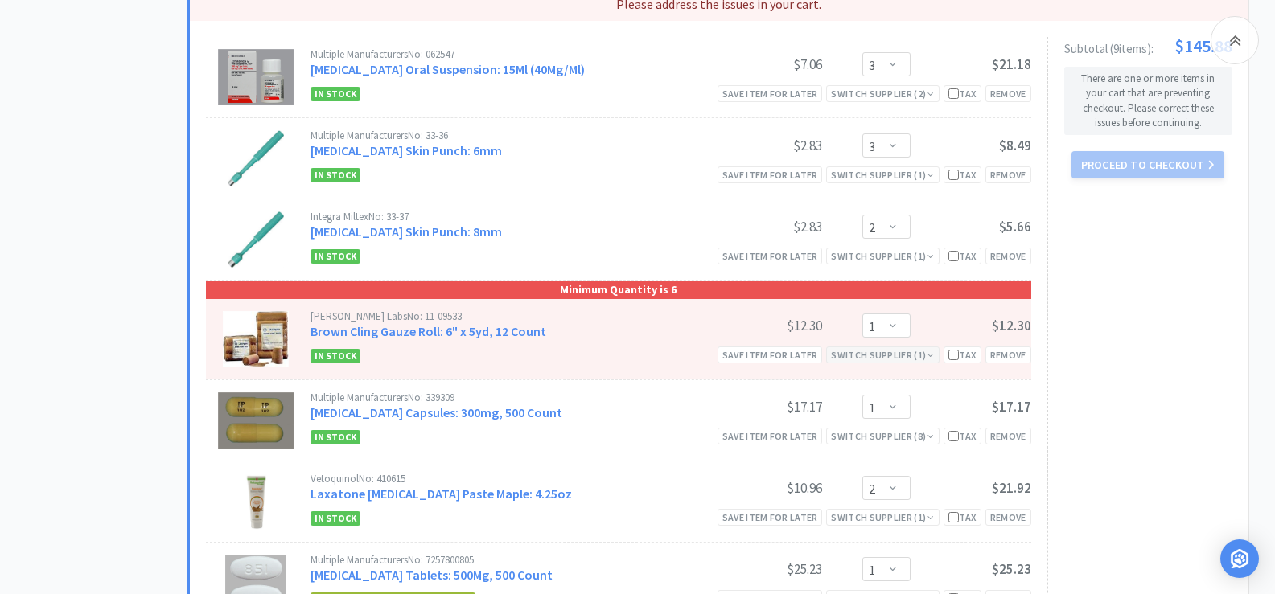
click at [914, 354] on div "Switch Supplier ( 1 )" at bounding box center [882, 354] width 103 height 15
click at [1017, 380] on icon at bounding box center [1019, 379] width 11 height 13
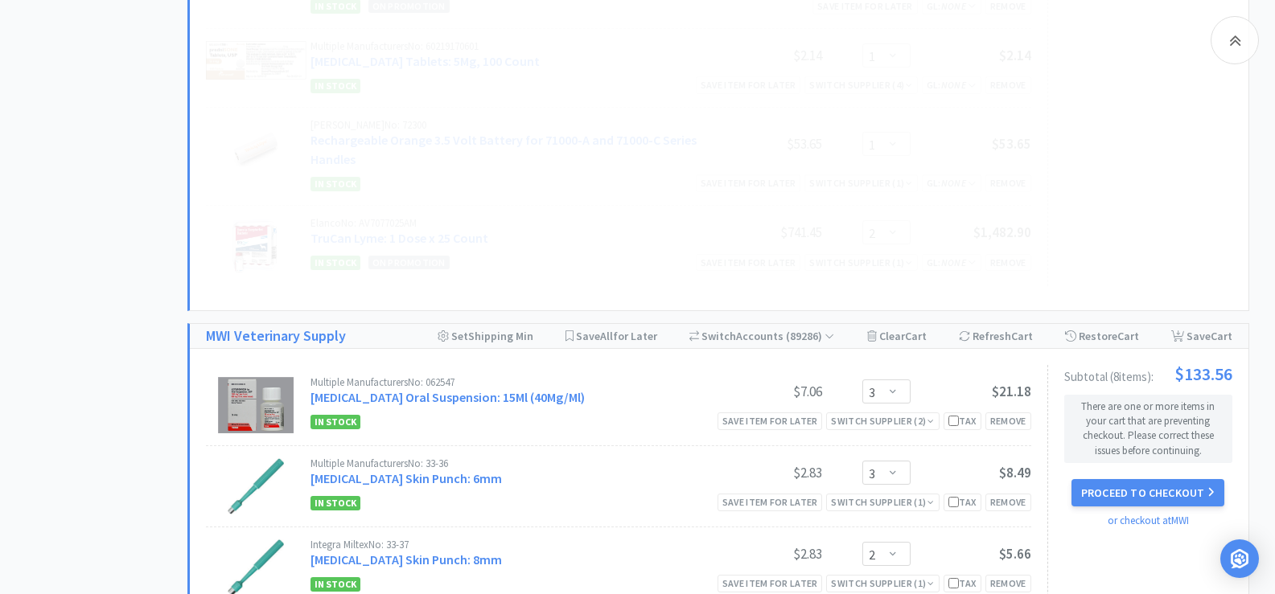
scroll to position [1528, 0]
